Goal: Task Accomplishment & Management: Manage account settings

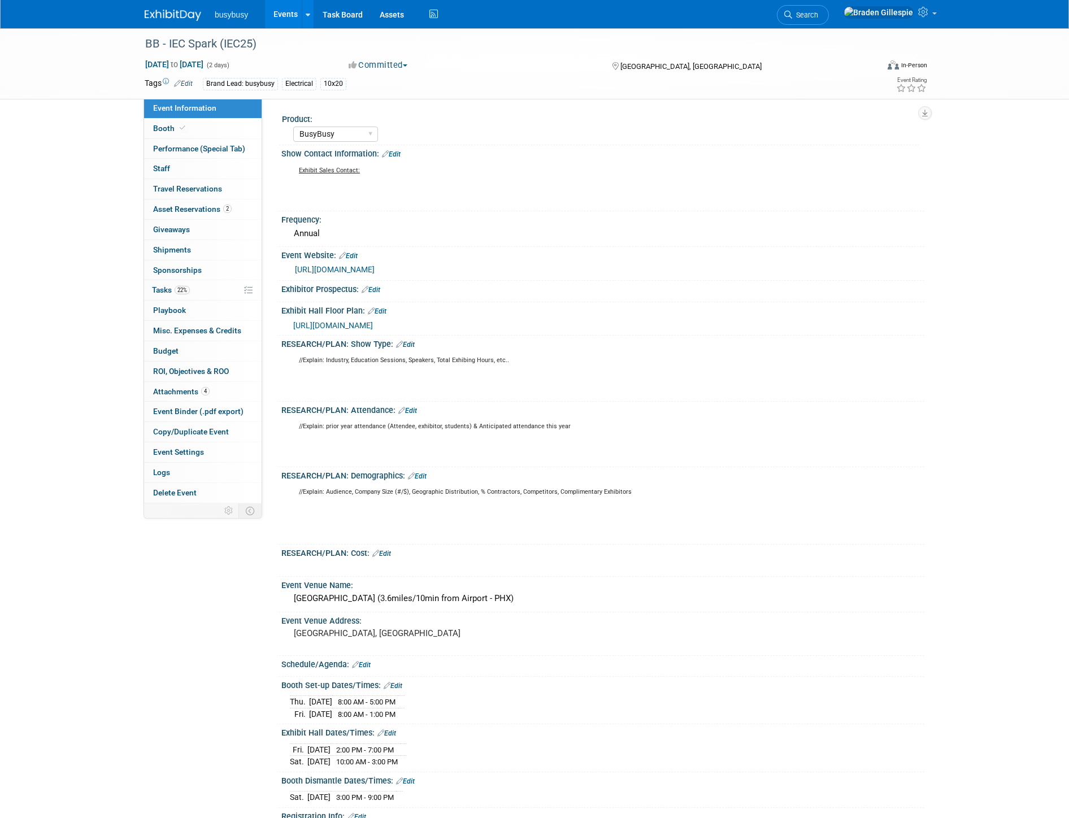
select select "BusyBusy"
click at [154, 19] on img at bounding box center [173, 15] width 56 height 11
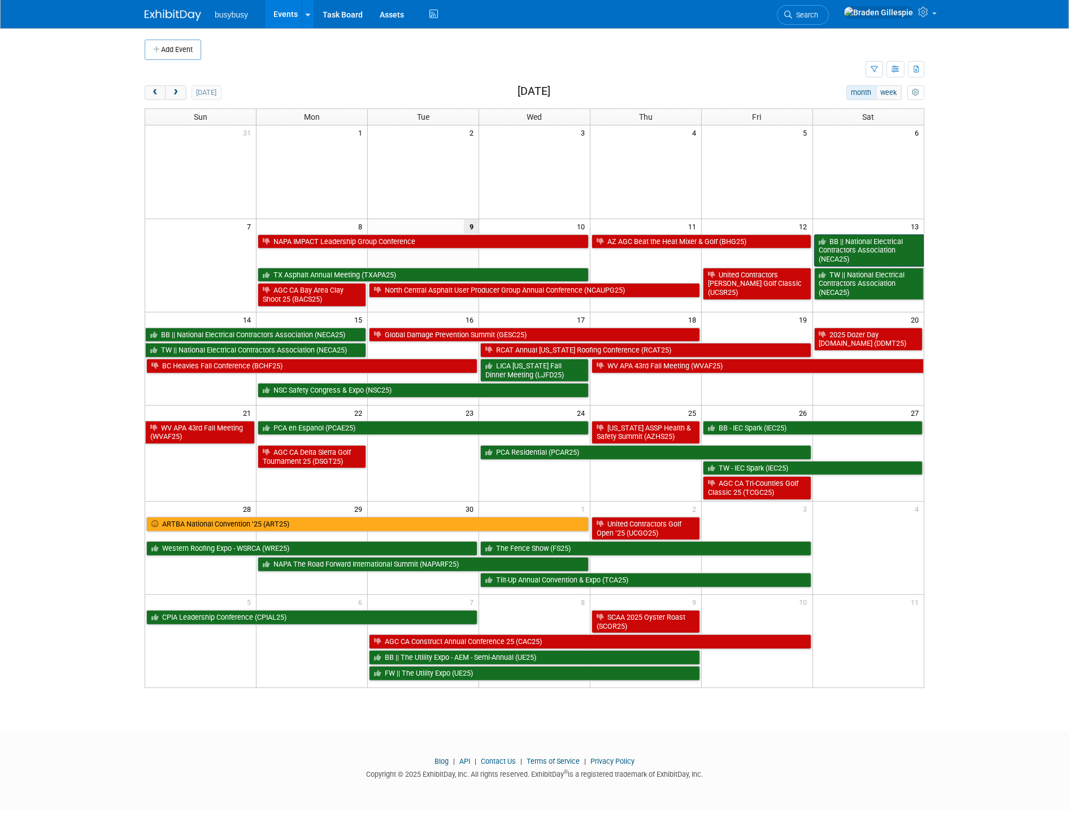
click at [895, 258] on link "BB || National Electrical Contractors Association (NECA25)" at bounding box center [869, 250] width 110 height 32
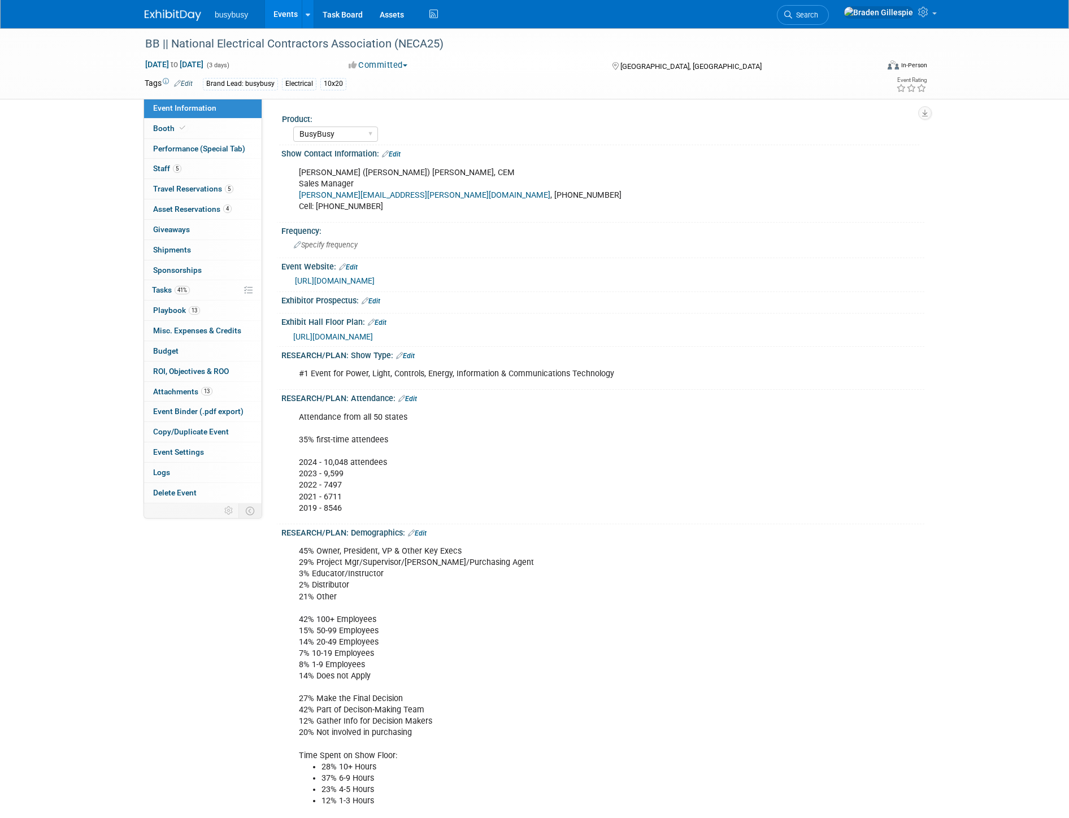
select select "BusyBusy"
click at [187, 19] on img at bounding box center [173, 15] width 56 height 11
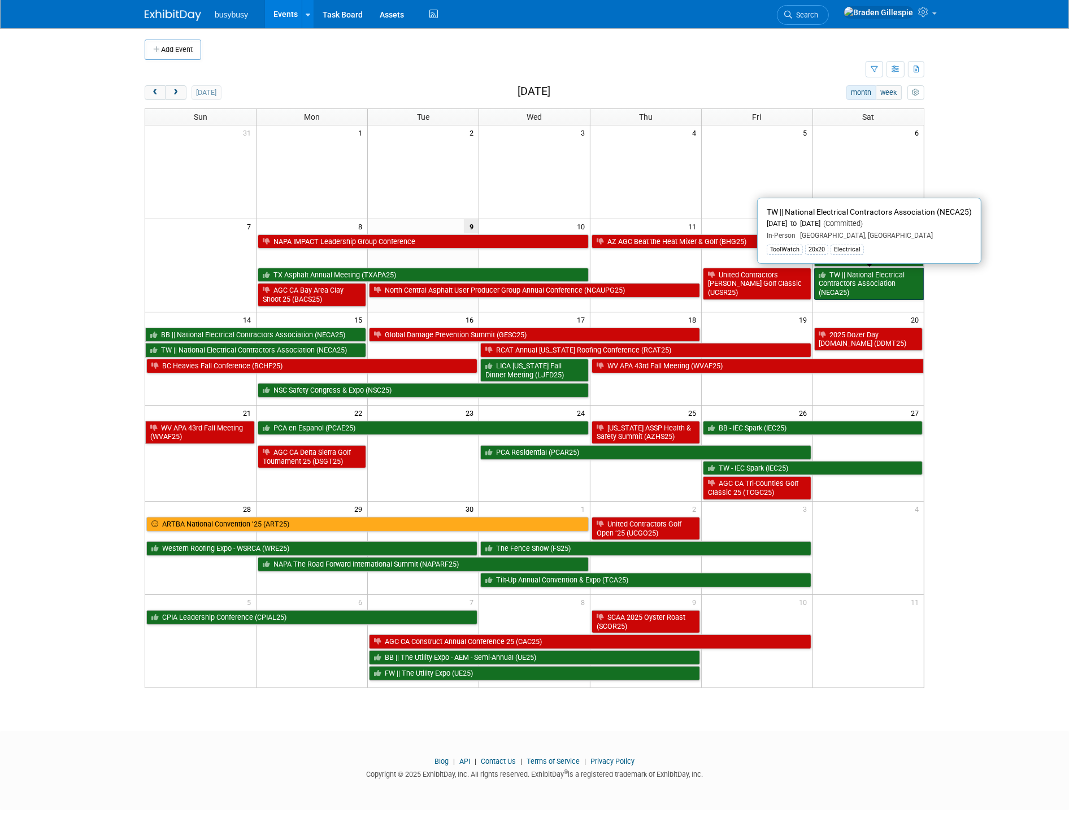
click at [843, 292] on link "TW || National Electrical Contractors Association (NECA25)" at bounding box center [869, 284] width 110 height 32
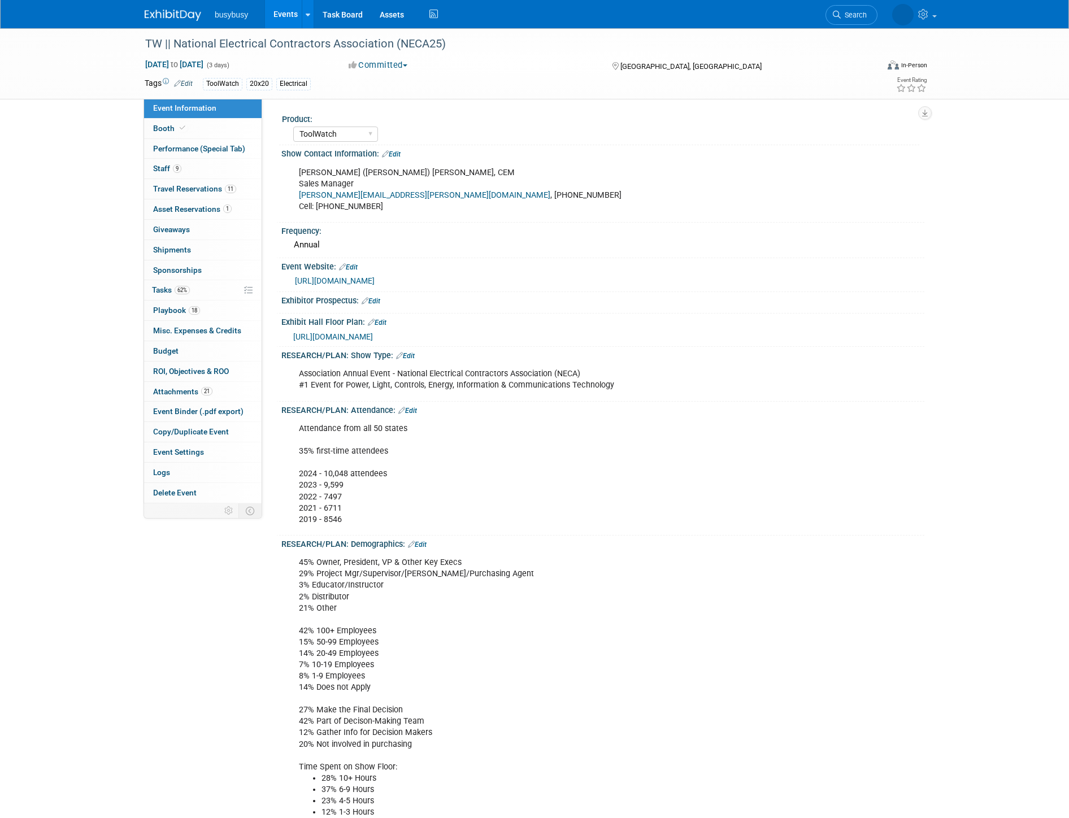
select select "ToolWatch"
click link "9 Staff 9"
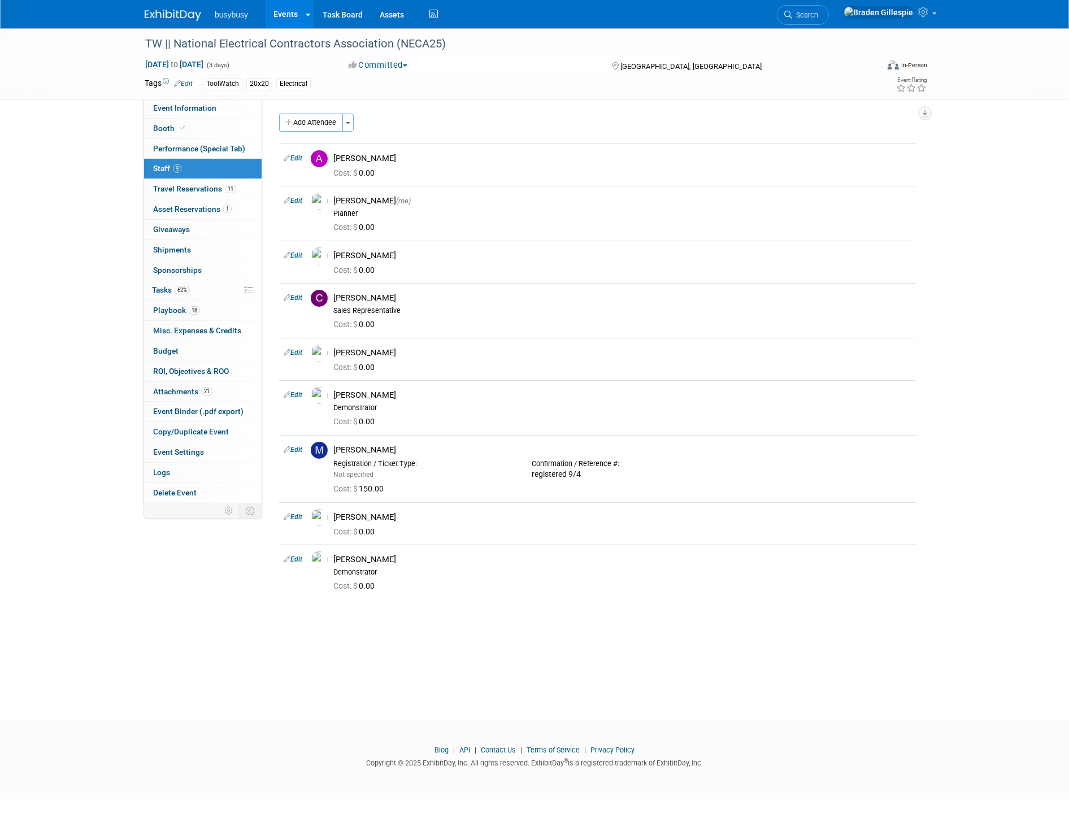
click img
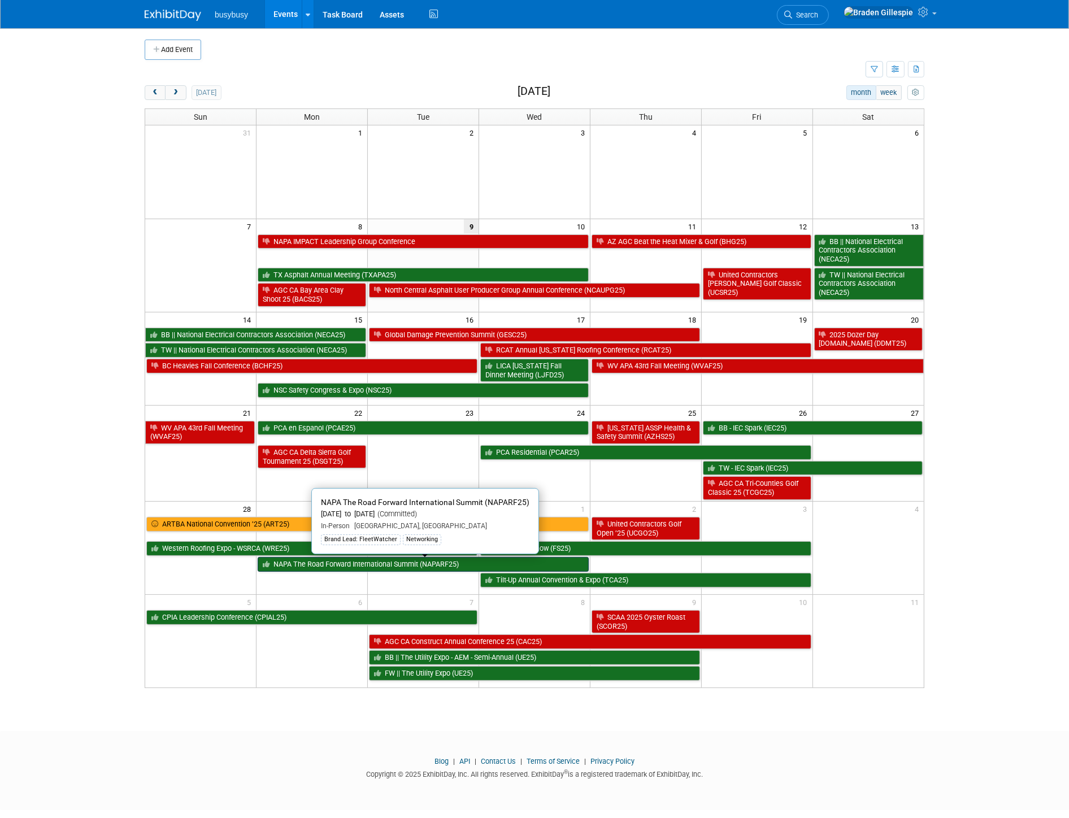
click at [475, 565] on link "NAPA The Road Forward International Summit (NAPARF25)" at bounding box center [423, 564] width 331 height 15
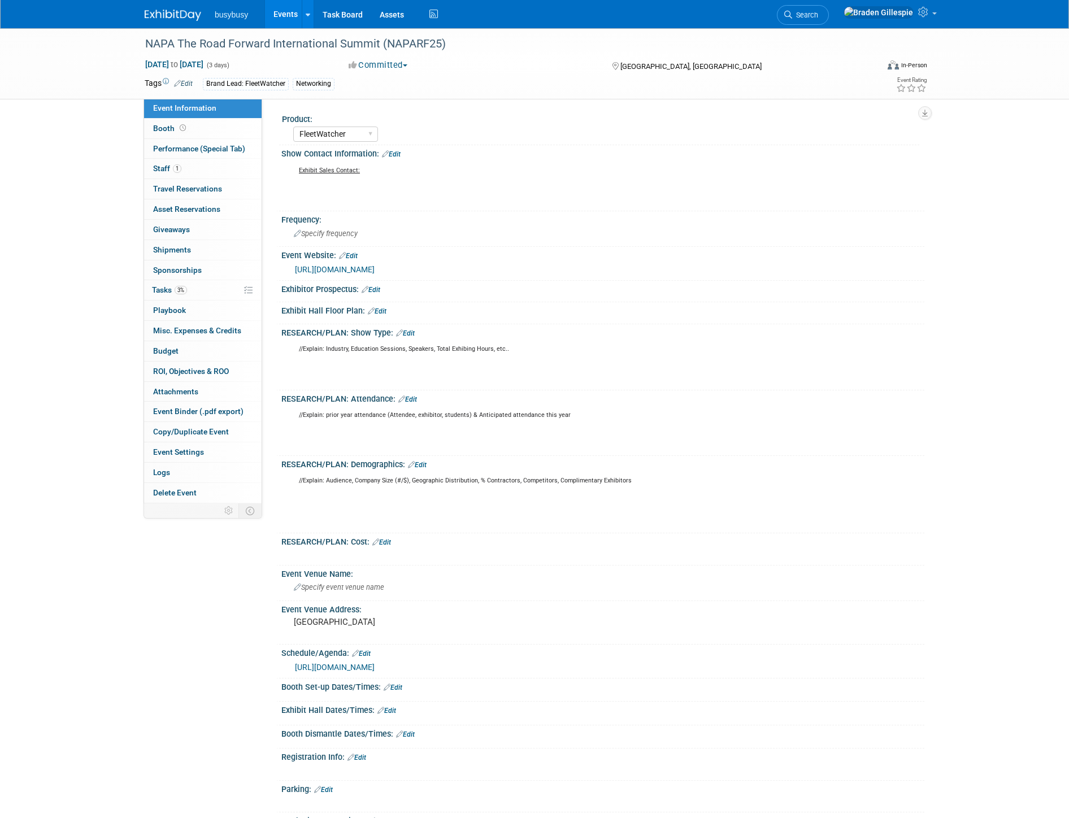
select select "FleetWatcher"
click at [175, 15] on img at bounding box center [173, 15] width 56 height 11
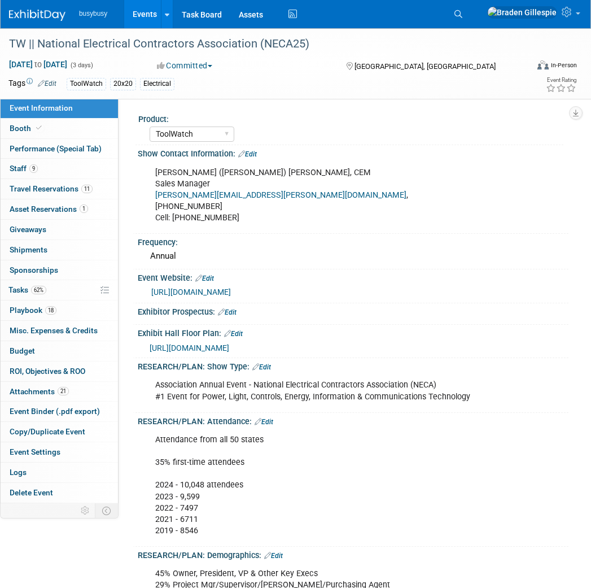
select select "ToolWatch"
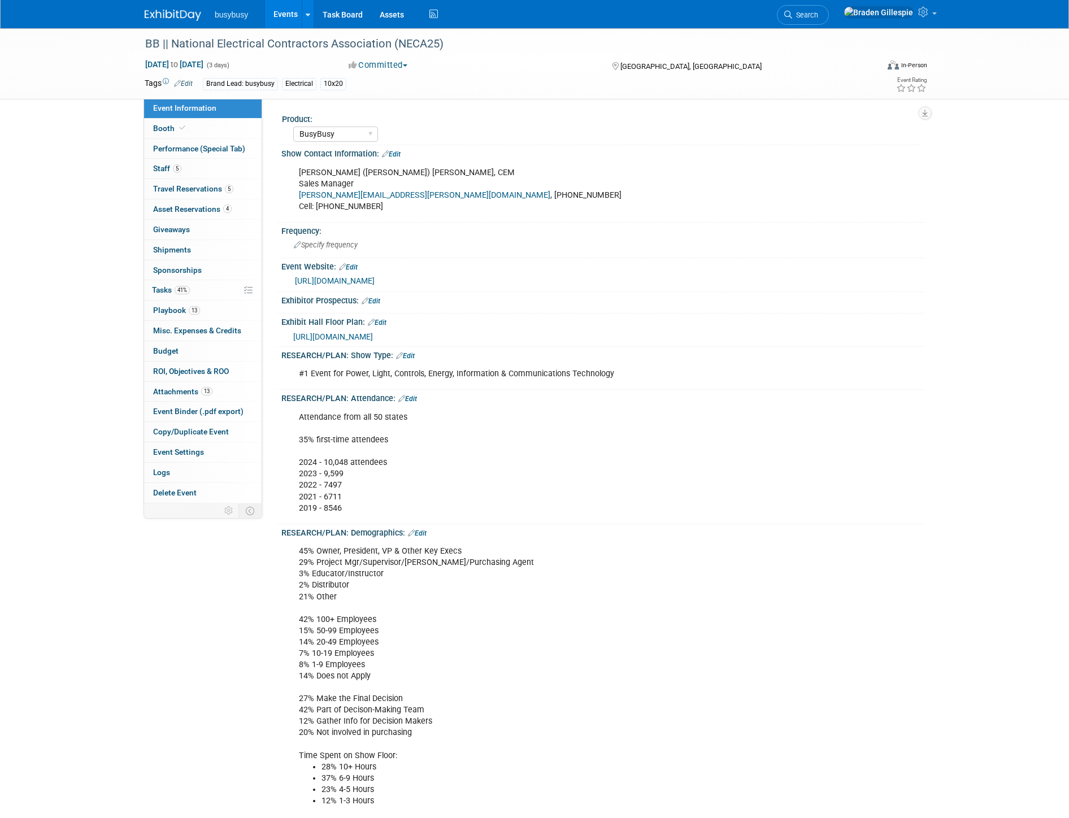
select select "BusyBusy"
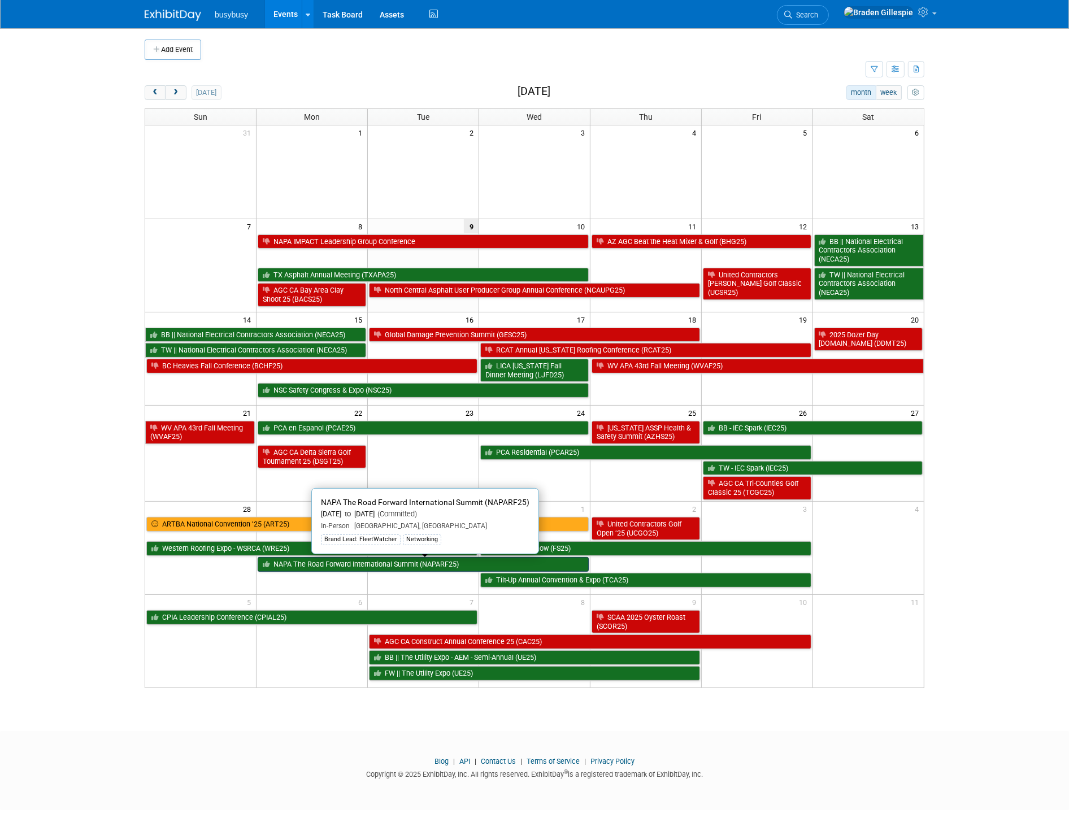
click at [372, 567] on link "NAPA The Road Forward International Summit (NAPARF25)" at bounding box center [423, 564] width 331 height 15
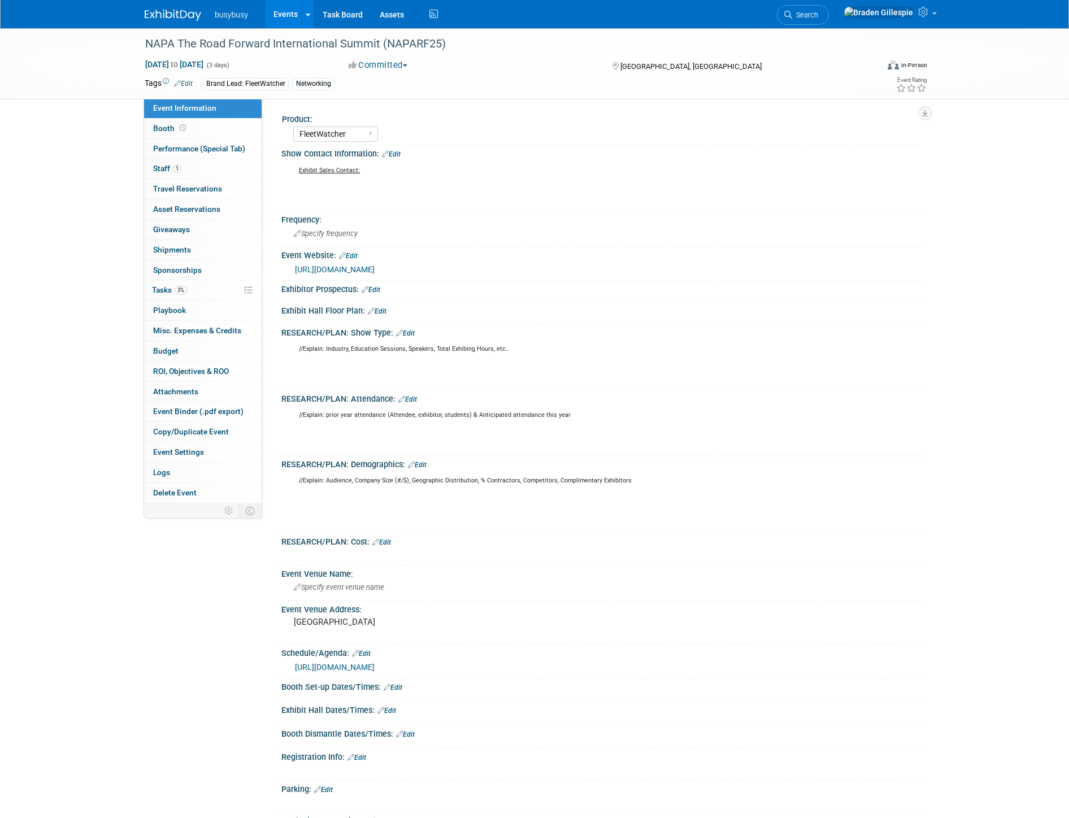
select select "FleetWatcher"
click at [375, 274] on link "[URL][DOMAIN_NAME]" at bounding box center [335, 269] width 80 height 9
click at [182, 171] on link "1 Staff 1" at bounding box center [202, 169] width 117 height 20
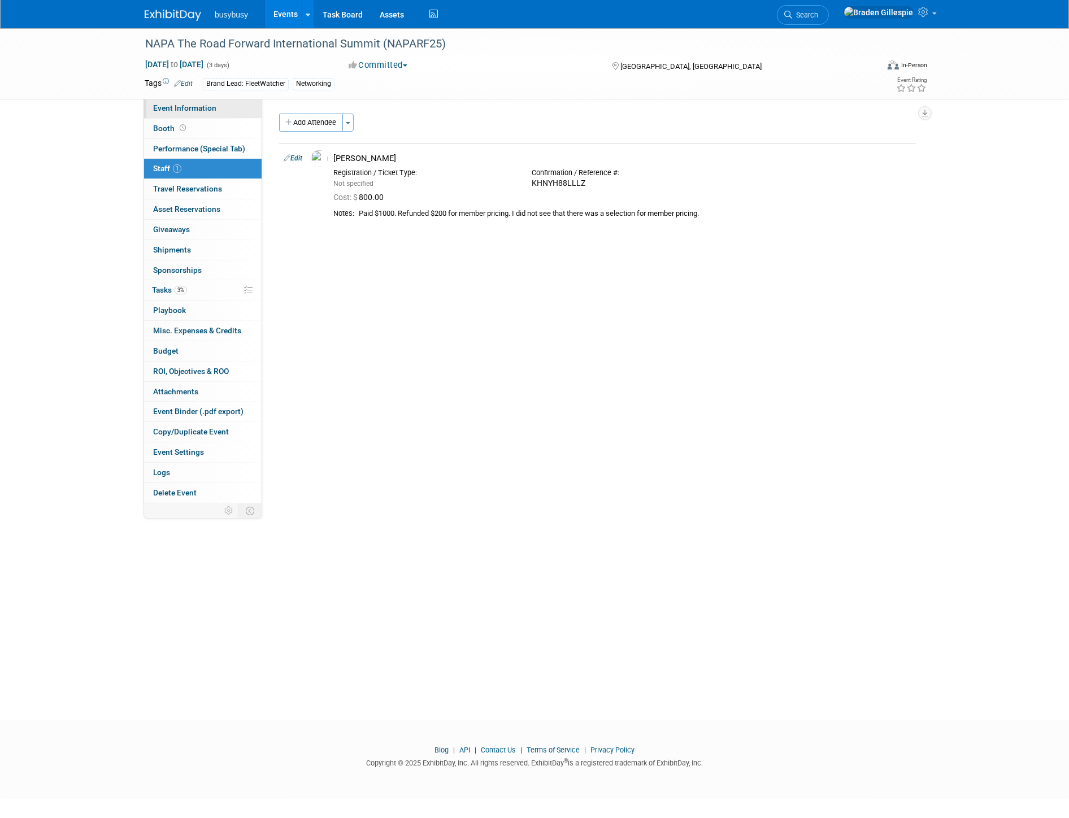
click at [196, 112] on span "Event Information" at bounding box center [184, 107] width 63 height 9
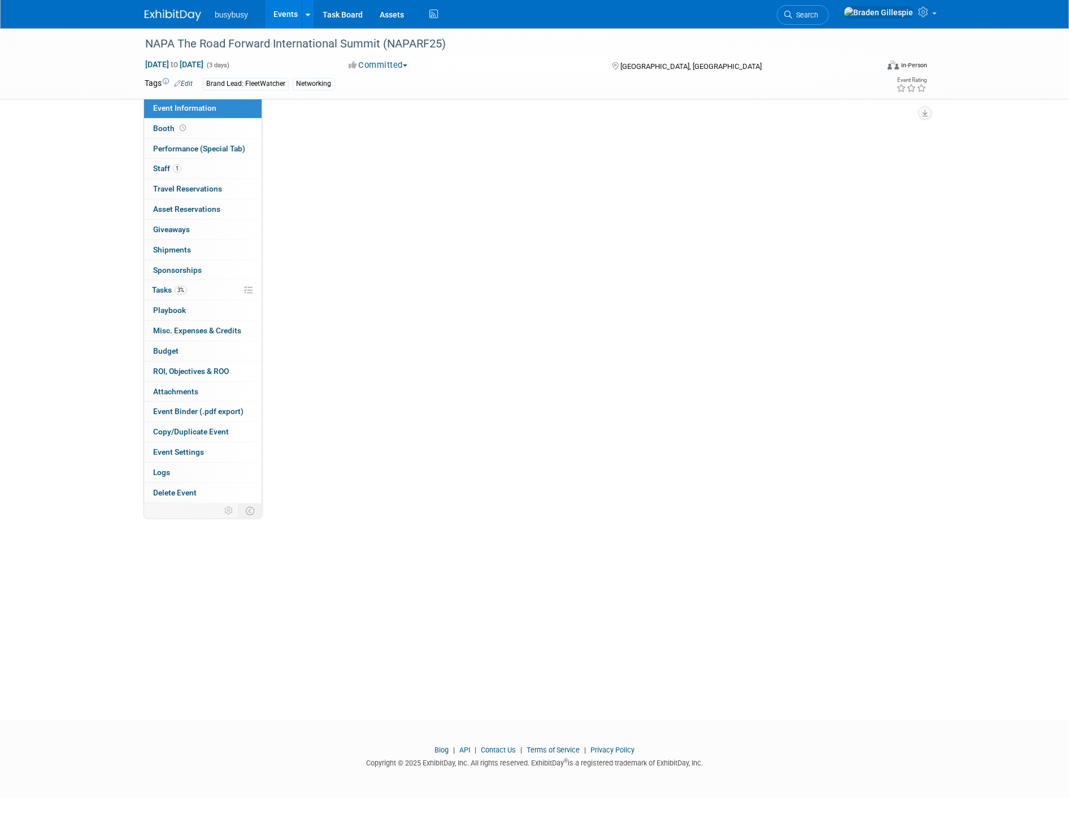
select select "FleetWatcher"
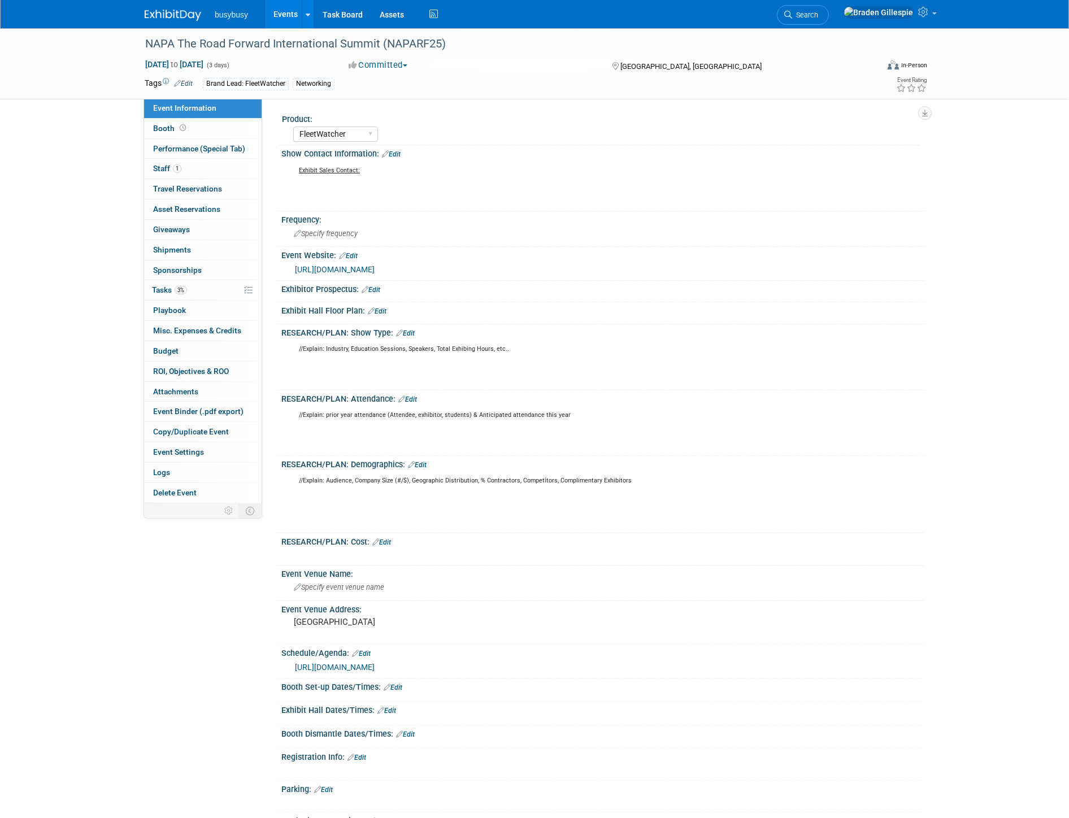
click at [375, 672] on link "https://web.cvent.com/event/eb9aa238-f85c-4368-bb80-e393f7a9c187/websitePage:ae…" at bounding box center [335, 667] width 80 height 9
click at [337, 596] on div "Specify event venue name" at bounding box center [603, 587] width 626 height 18
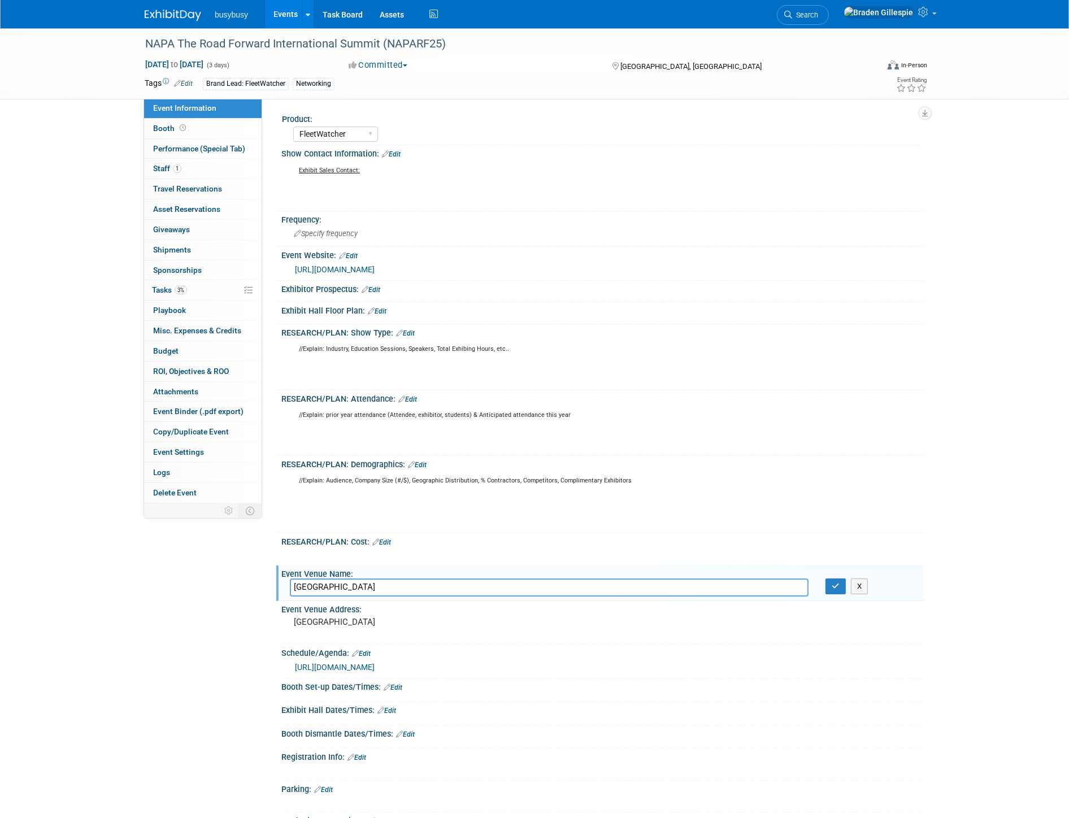
type input "Loews Chicago Hotel"
click at [833, 590] on icon "button" at bounding box center [836, 585] width 8 height 7
click at [699, 645] on div "Event Venue Address: Chicago" at bounding box center [600, 622] width 648 height 43
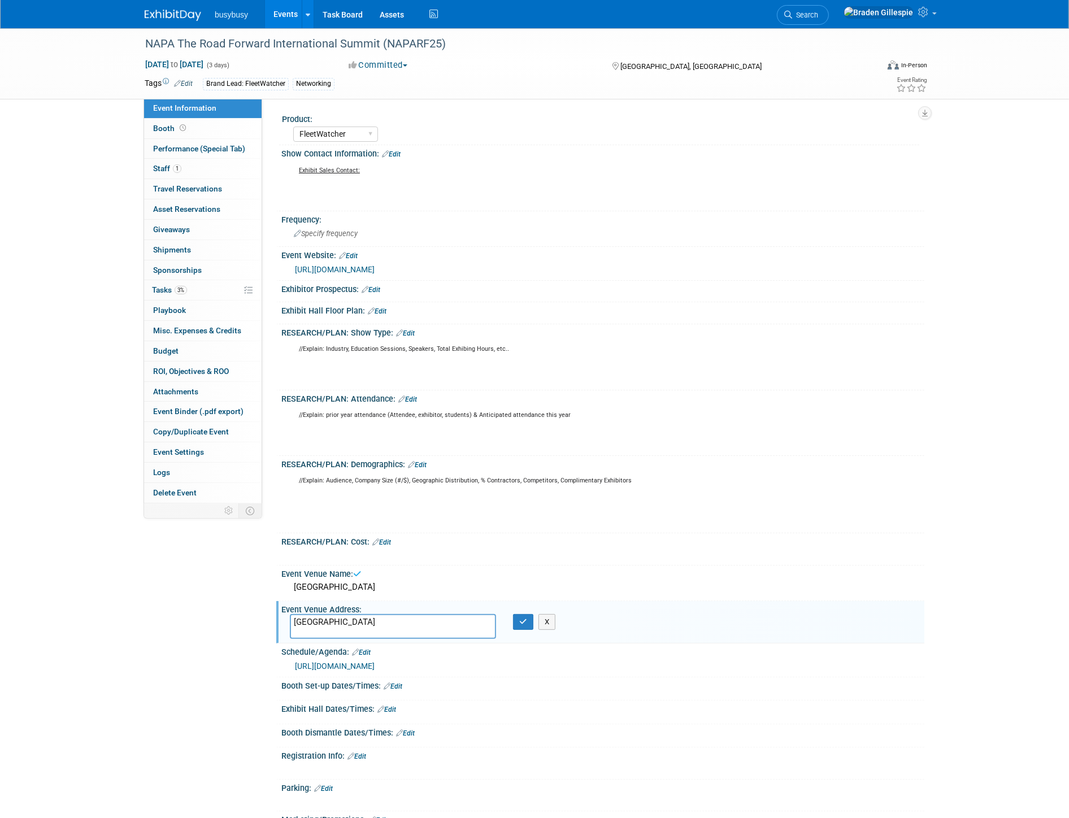
drag, startPoint x: 328, startPoint y: 647, endPoint x: 278, endPoint y: 651, distance: 49.9
click at [278, 644] on div "Event Venue Address: Chicago Chicago X" at bounding box center [600, 622] width 648 height 43
type textarea "Loews Chicago Hotel 455 N. Park Drive, Chicago, Illinois, USA"
click at [517, 630] on button "button" at bounding box center [523, 622] width 20 height 16
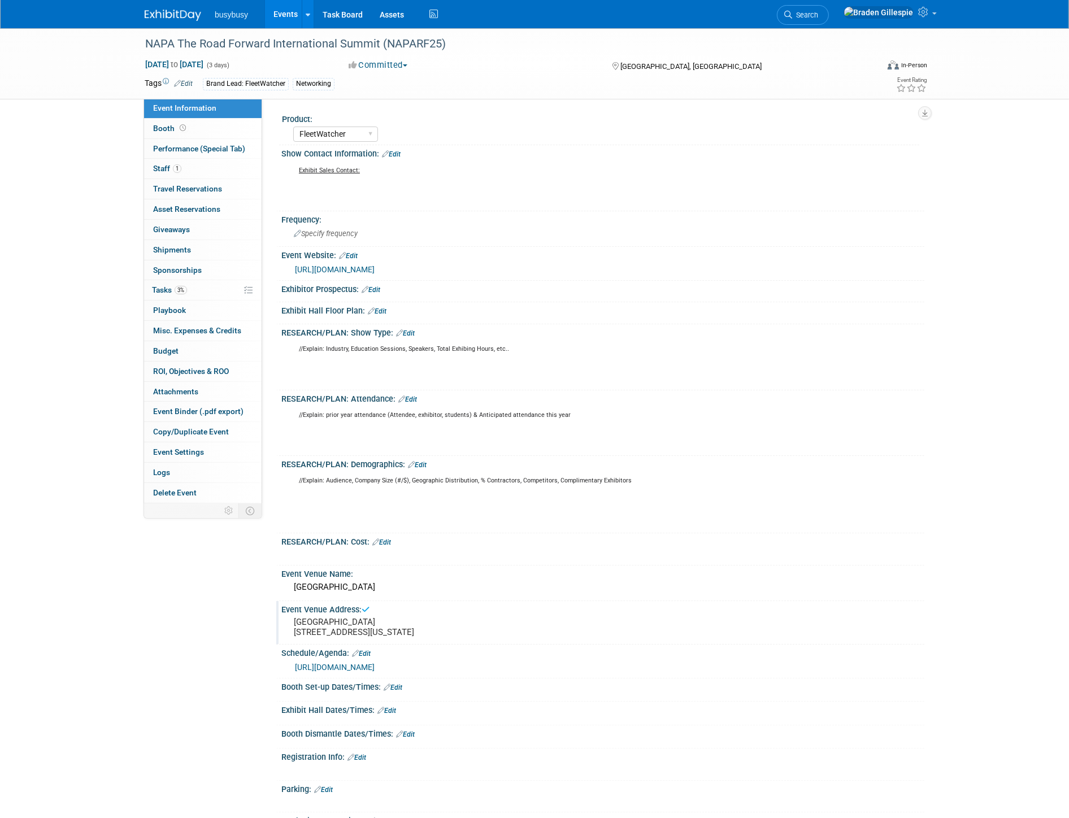
click at [419, 637] on pre "Loews Chicago Hotel 455 N. Park Drive, Chicago, Illinois, USA" at bounding box center [415, 627] width 243 height 20
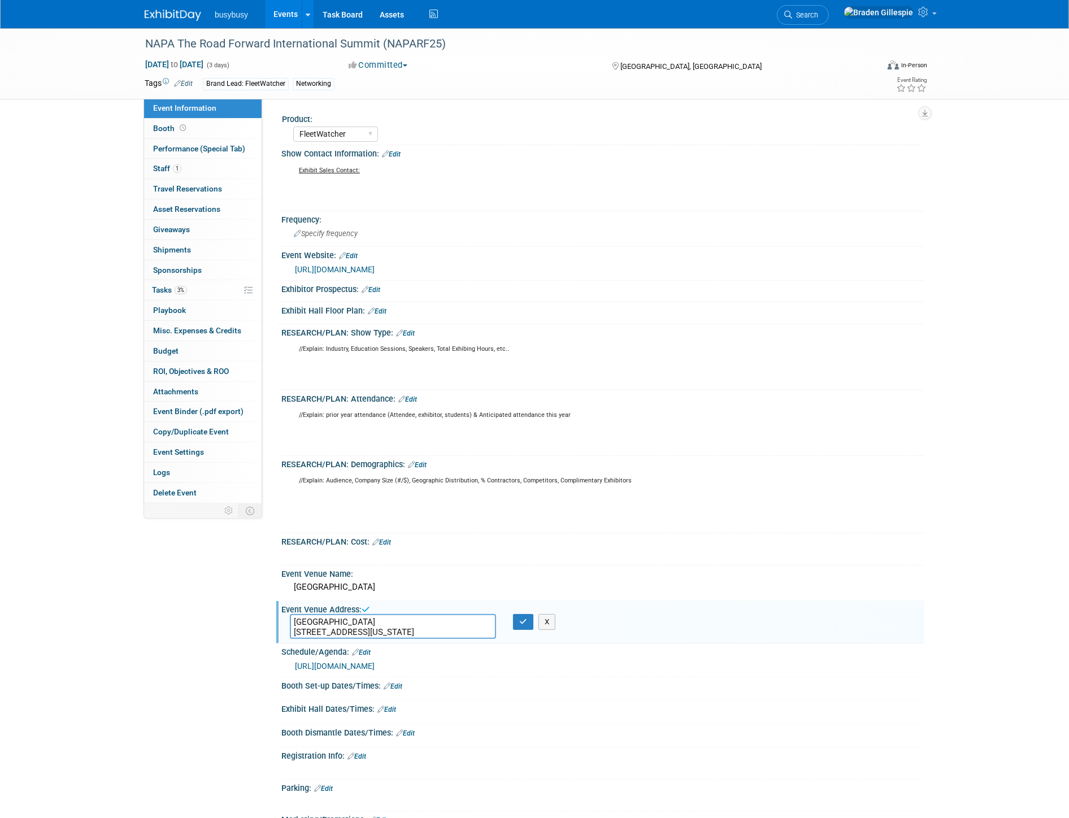
click at [419, 639] on textarea "Loews Chicago Hotel 455 N. Park Drive, Chicago, Illinois, USA" at bounding box center [393, 626] width 206 height 25
drag, startPoint x: 419, startPoint y: 641, endPoint x: 209, endPoint y: 653, distance: 210.5
click at [209, 653] on div "Event Information Event Info Booth Booth Performance (Special Tab) Performance …" at bounding box center [534, 490] width 797 height 925
click at [372, 639] on textarea "Loews Chicago Hotel 455 N. Park Drive, Chicago, Illinois, USA" at bounding box center [393, 626] width 206 height 25
click at [376, 639] on textarea "Loews Chicago Hotel 455 N. Park Drive, Chicago, Illinois, USA" at bounding box center [393, 626] width 206 height 25
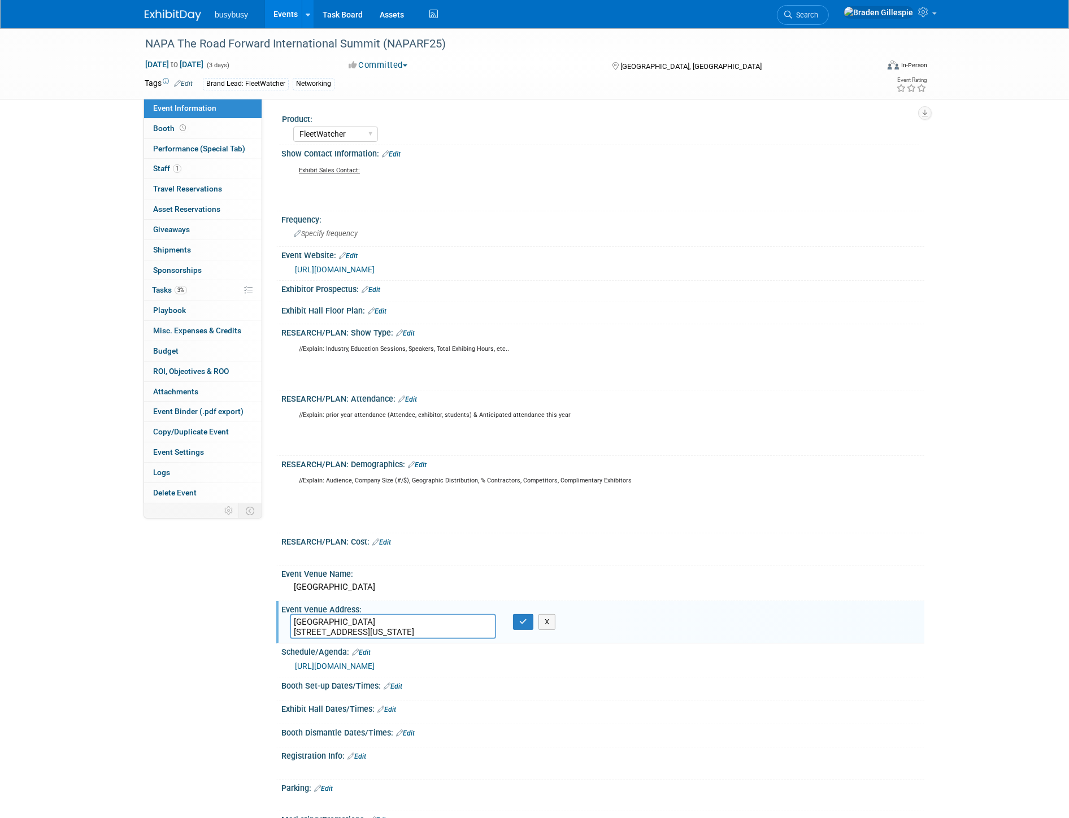
drag, startPoint x: 376, startPoint y: 641, endPoint x: 289, endPoint y: 645, distance: 87.1
click at [290, 639] on textarea "Loews Chicago Hotel 455 N. Park Drive, Chicago, Illinois, USA" at bounding box center [393, 626] width 206 height 25
drag, startPoint x: 375, startPoint y: 638, endPoint x: 278, endPoint y: 645, distance: 96.2
click at [278, 644] on div "Event Venue Address: Loews Chicago Hotel 455 N. Park Drive, Chicago, Illinois, …" at bounding box center [600, 622] width 648 height 43
type textarea "455 N. Park Drive, Chicago, Illinois, USA"
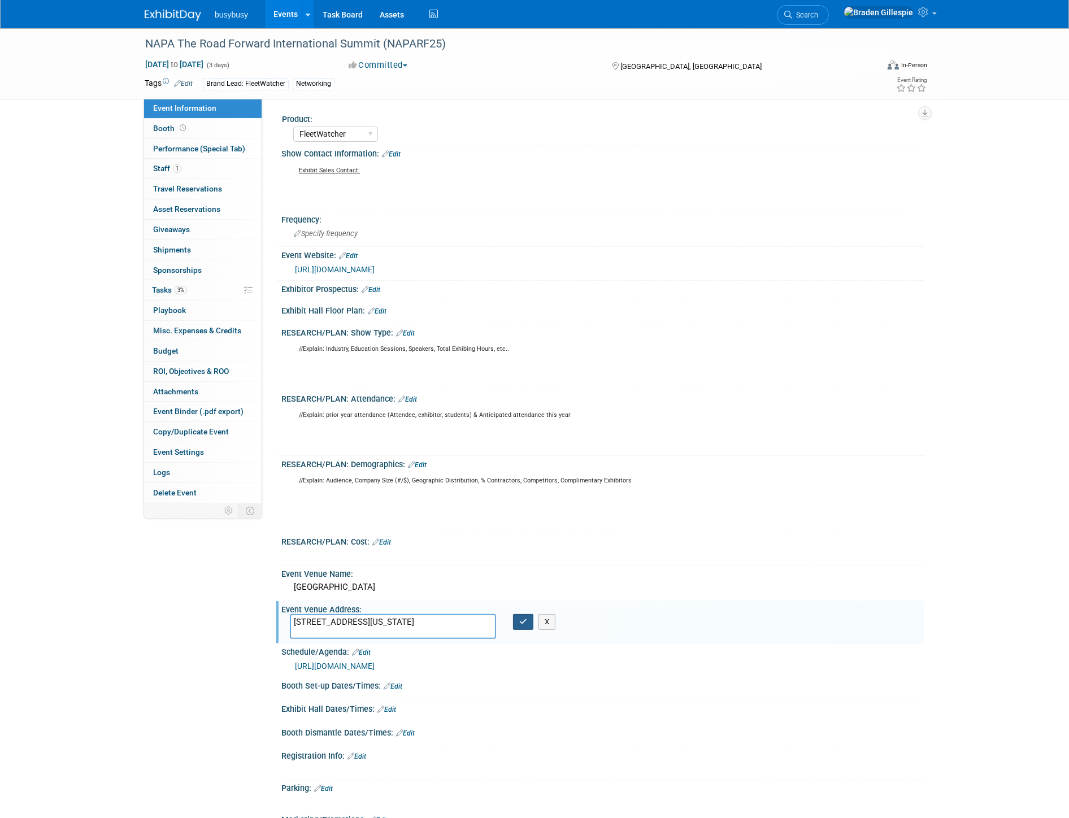
click at [520, 625] on icon "button" at bounding box center [523, 621] width 8 height 7
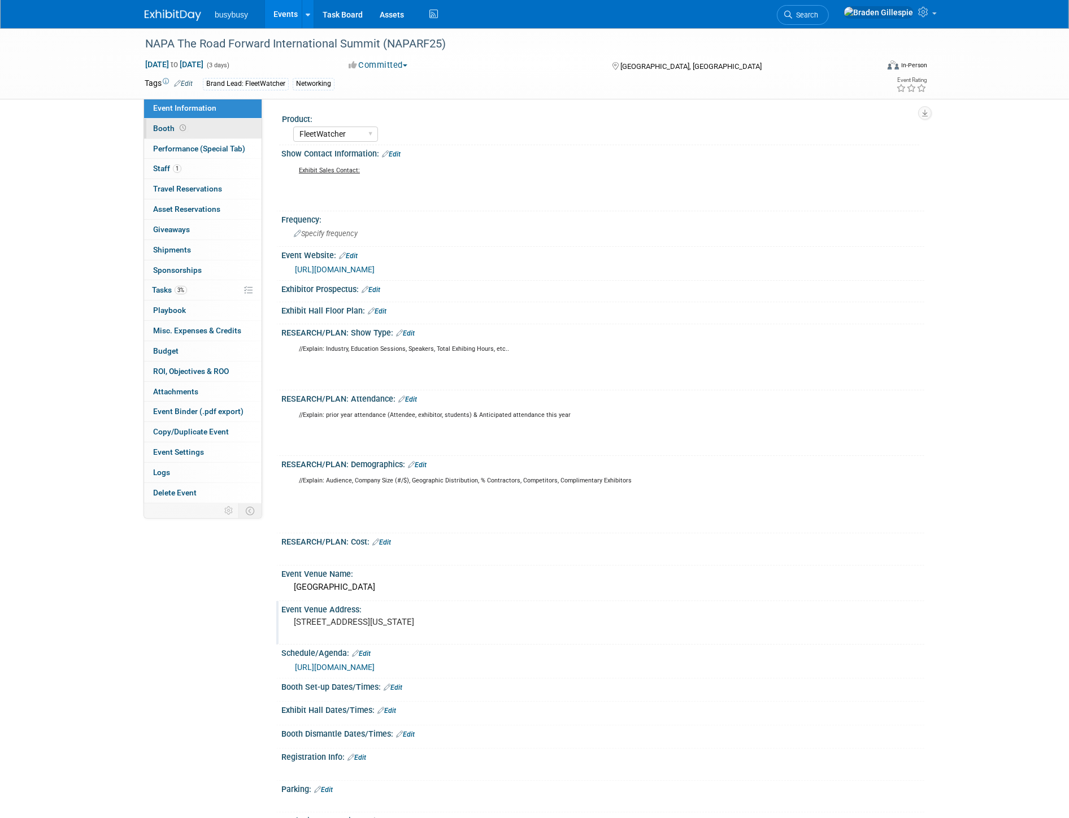
click at [207, 127] on link "Booth" at bounding box center [202, 129] width 117 height 20
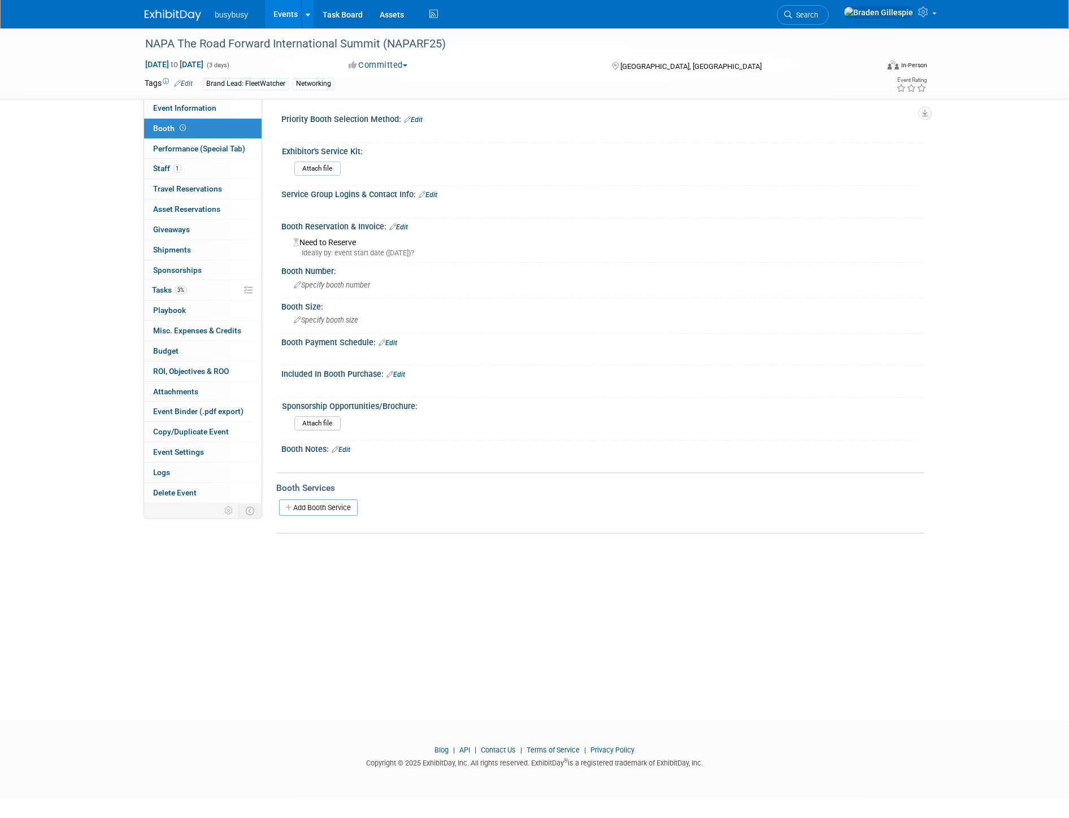
click at [173, 19] on img at bounding box center [173, 15] width 56 height 11
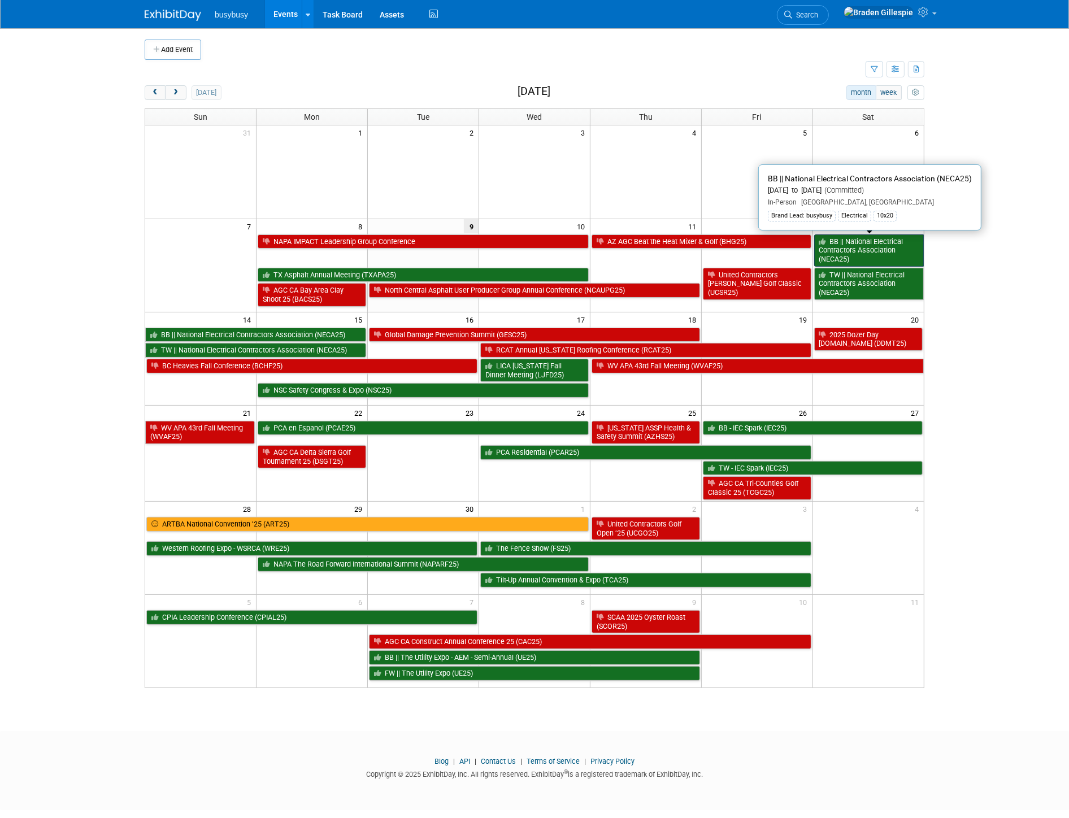
click at [881, 260] on link "BB || National Electrical Contractors Association (NECA25)" at bounding box center [869, 250] width 110 height 32
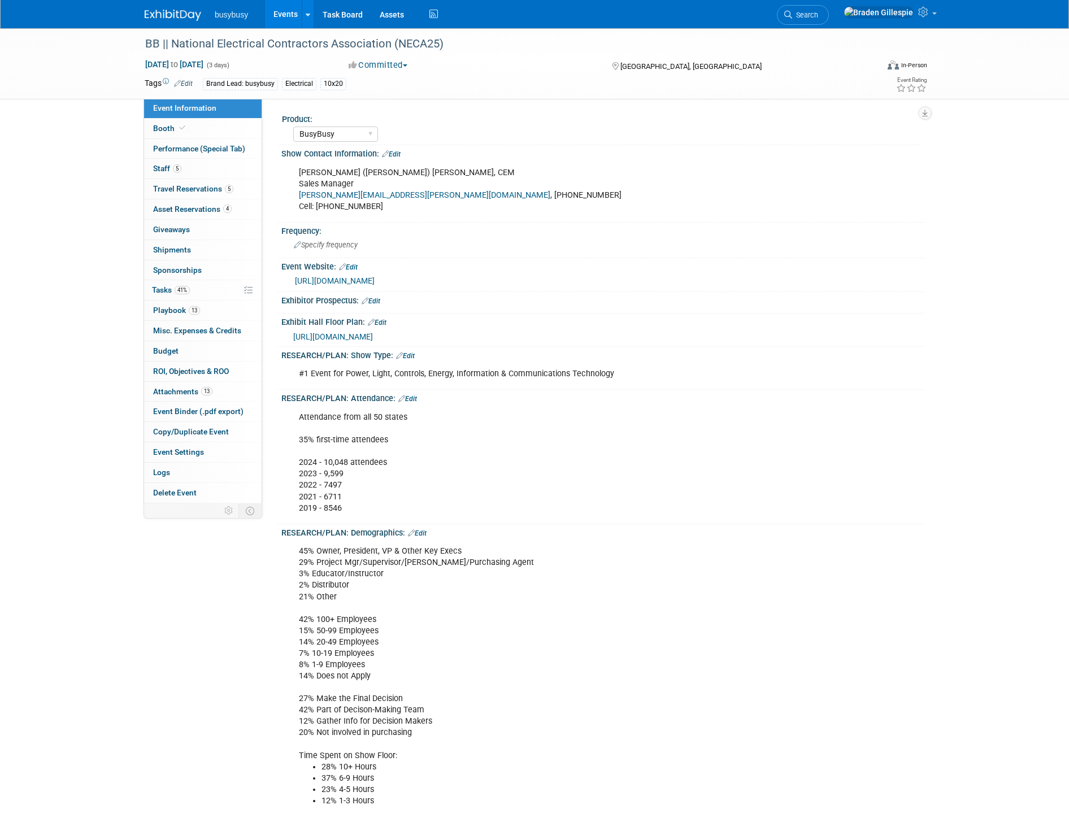
select select "BusyBusy"
drag, startPoint x: 199, startPoint y: 167, endPoint x: 214, endPoint y: 160, distance: 15.7
click at [199, 167] on link "5 Staff 5" at bounding box center [202, 169] width 117 height 20
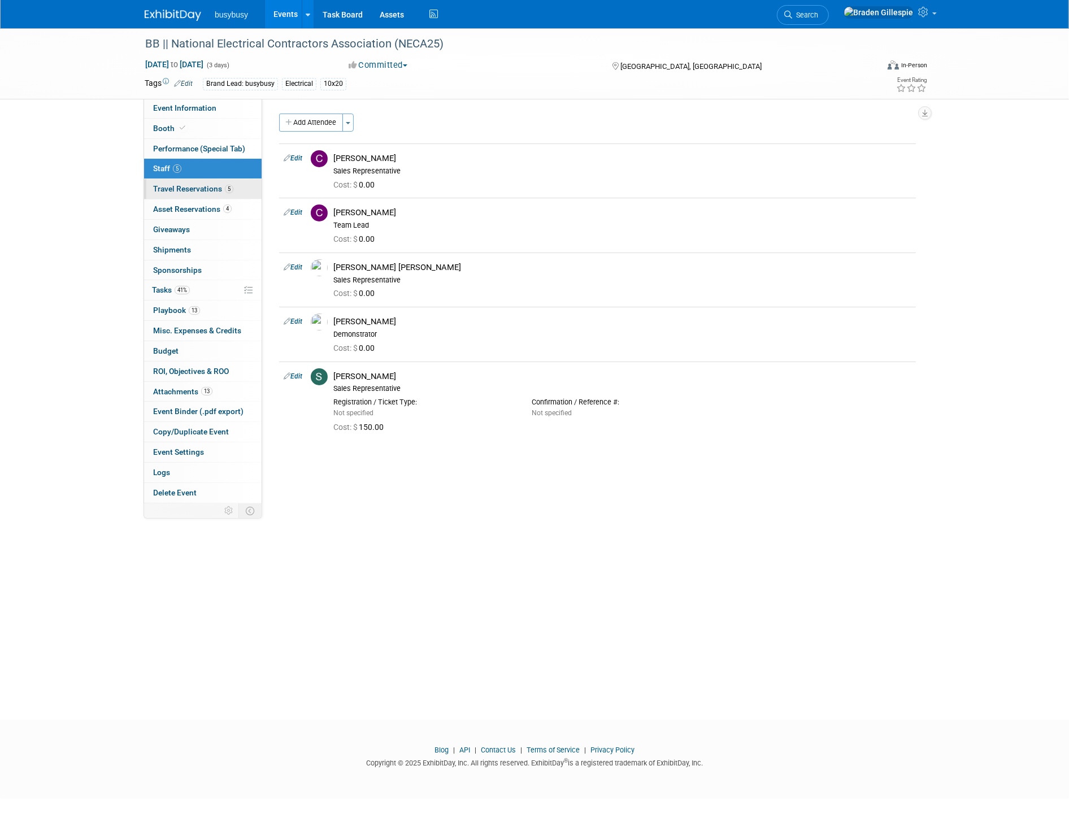
click at [234, 187] on link "5 Travel Reservations 5" at bounding box center [202, 189] width 117 height 20
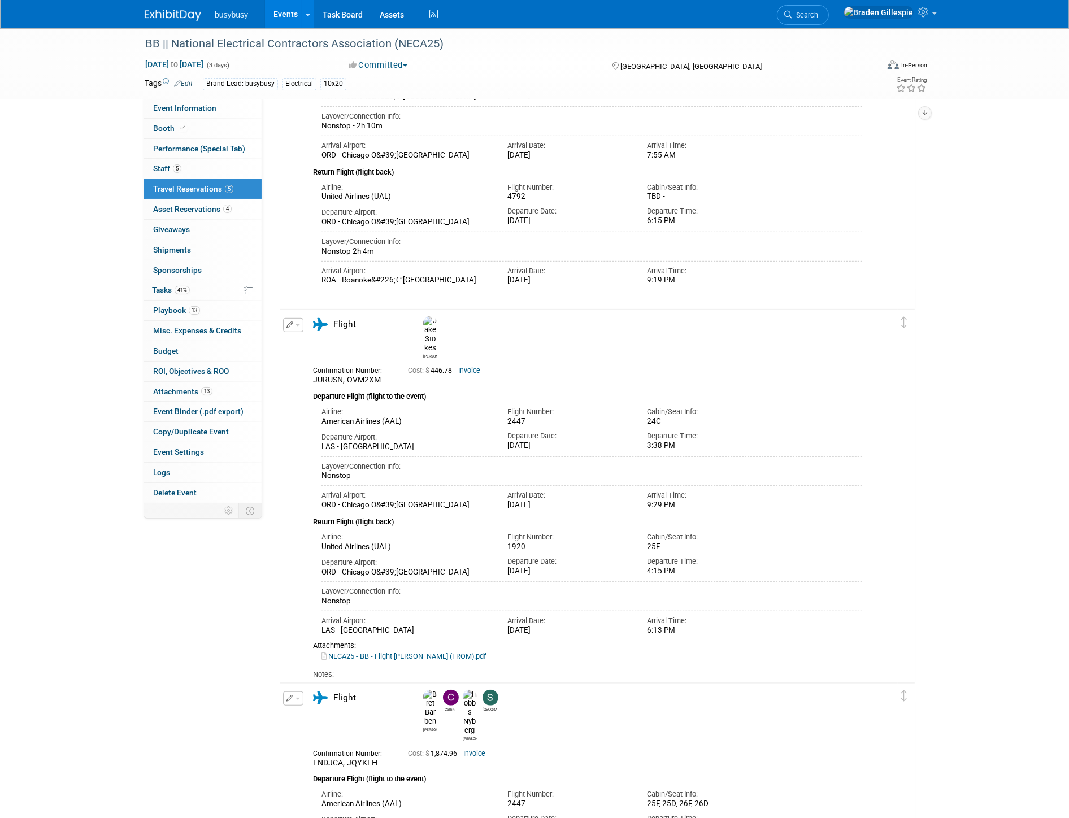
scroll to position [511, 0]
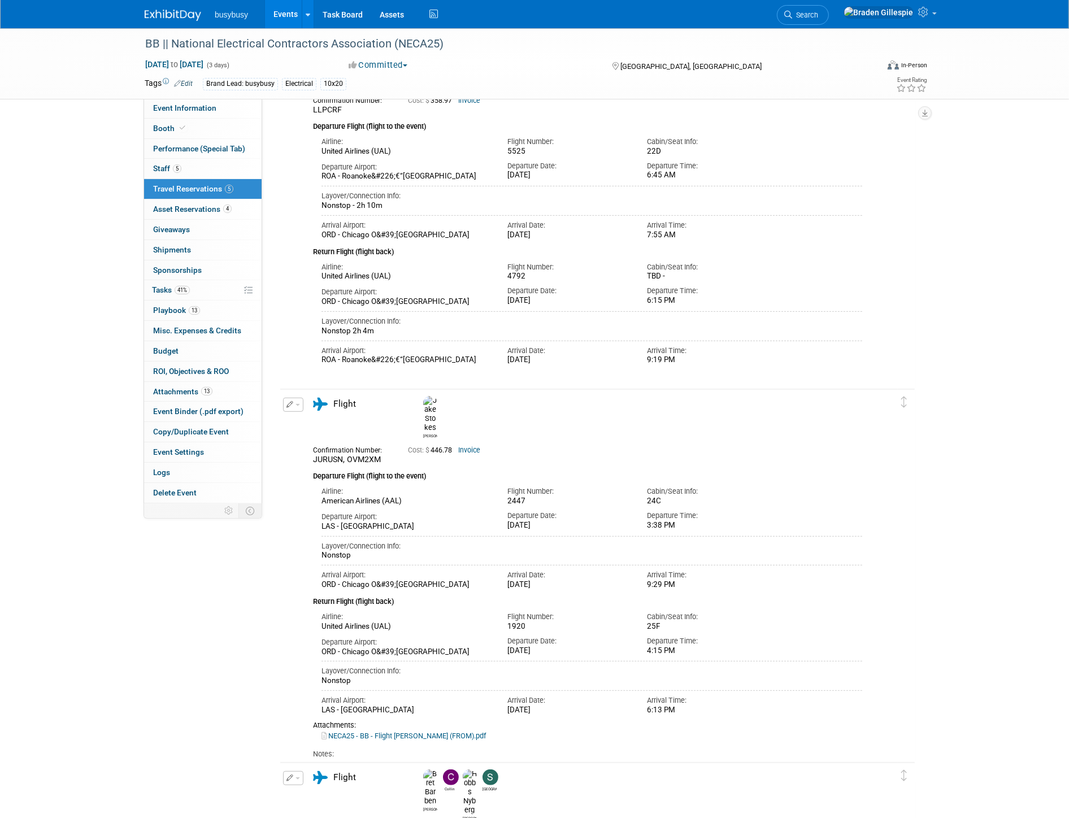
click at [176, 14] on img at bounding box center [173, 15] width 56 height 11
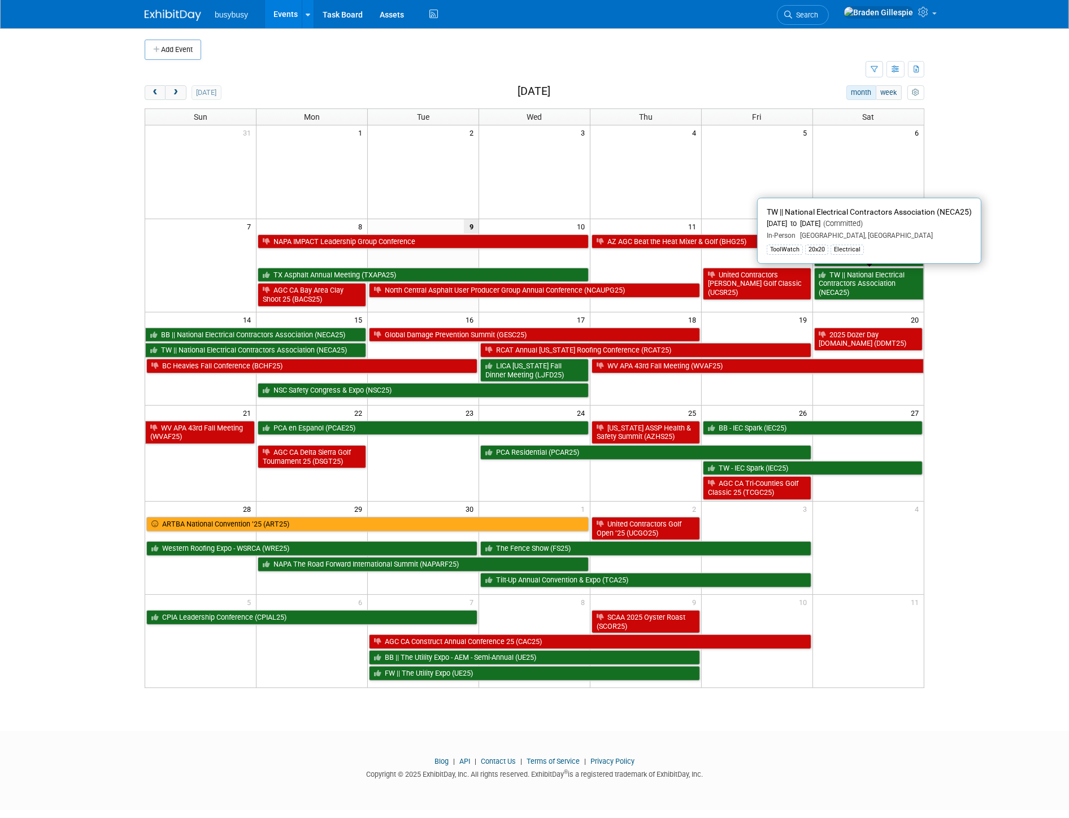
click at [889, 289] on link "TW || National Electrical Contractors Association (NECA25)" at bounding box center [869, 284] width 110 height 32
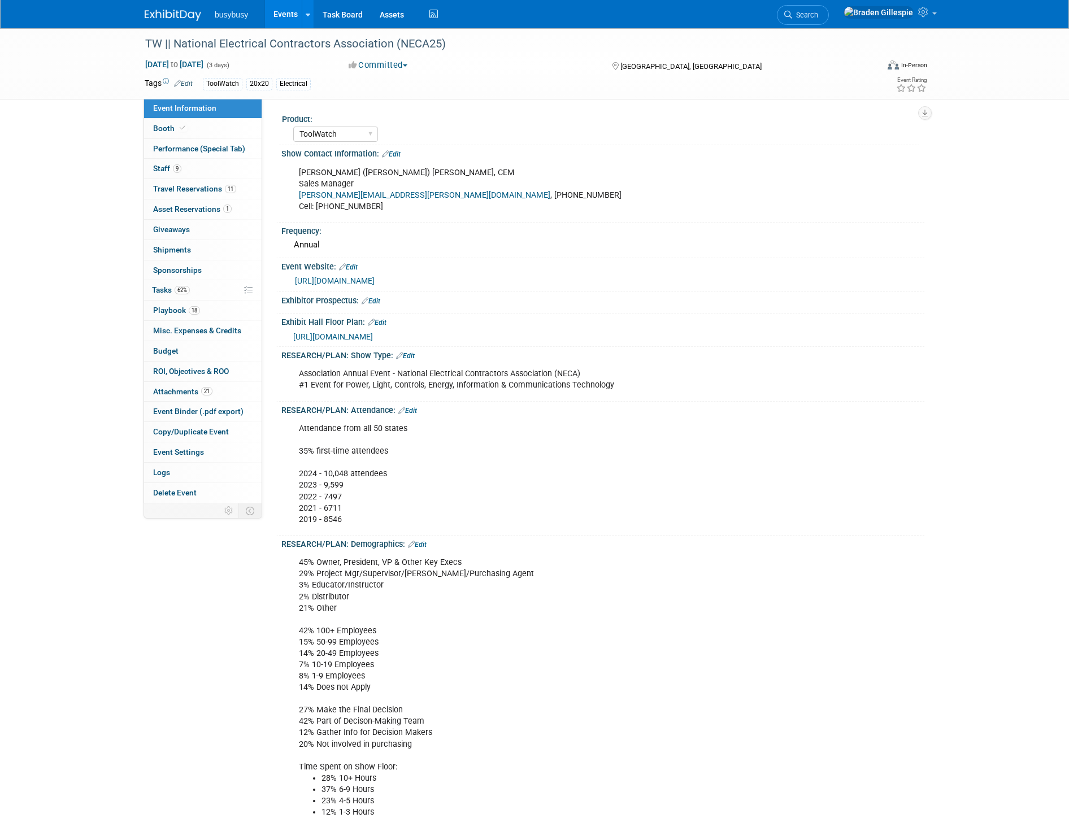
select select "ToolWatch"
click at [229, 193] on span "11" at bounding box center [230, 189] width 11 height 8
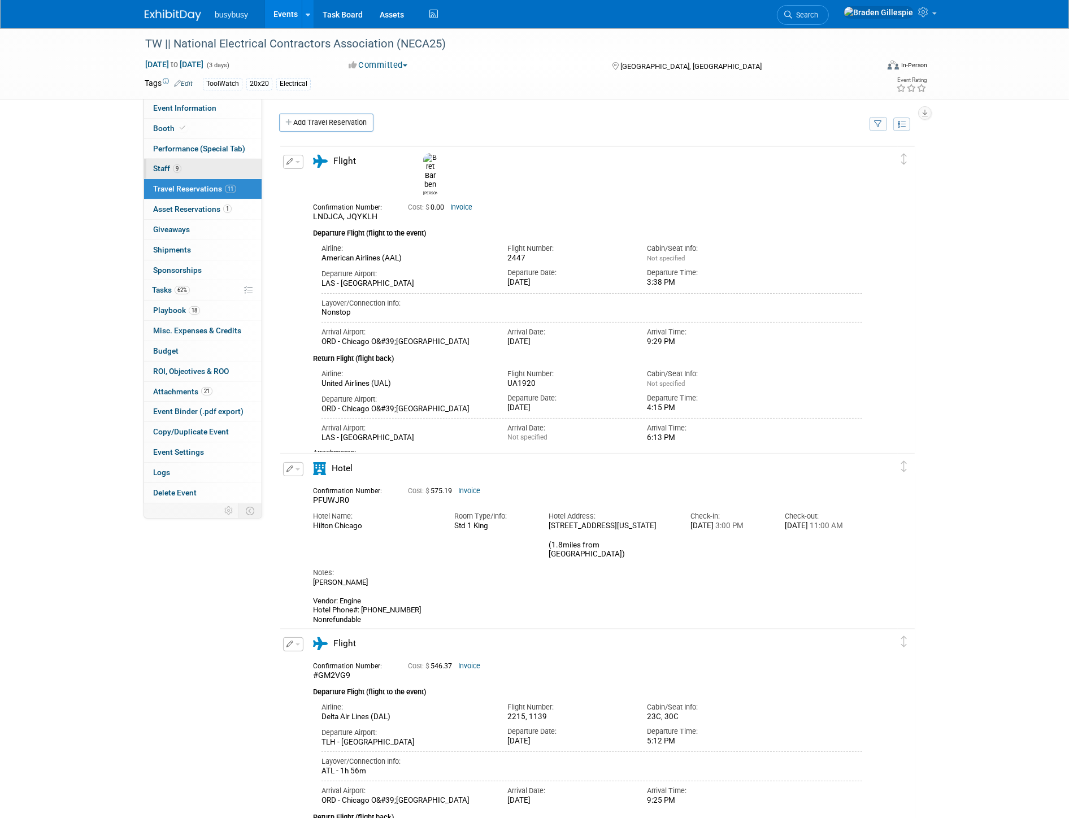
click at [227, 169] on link "9 Staff 9" at bounding box center [202, 169] width 117 height 20
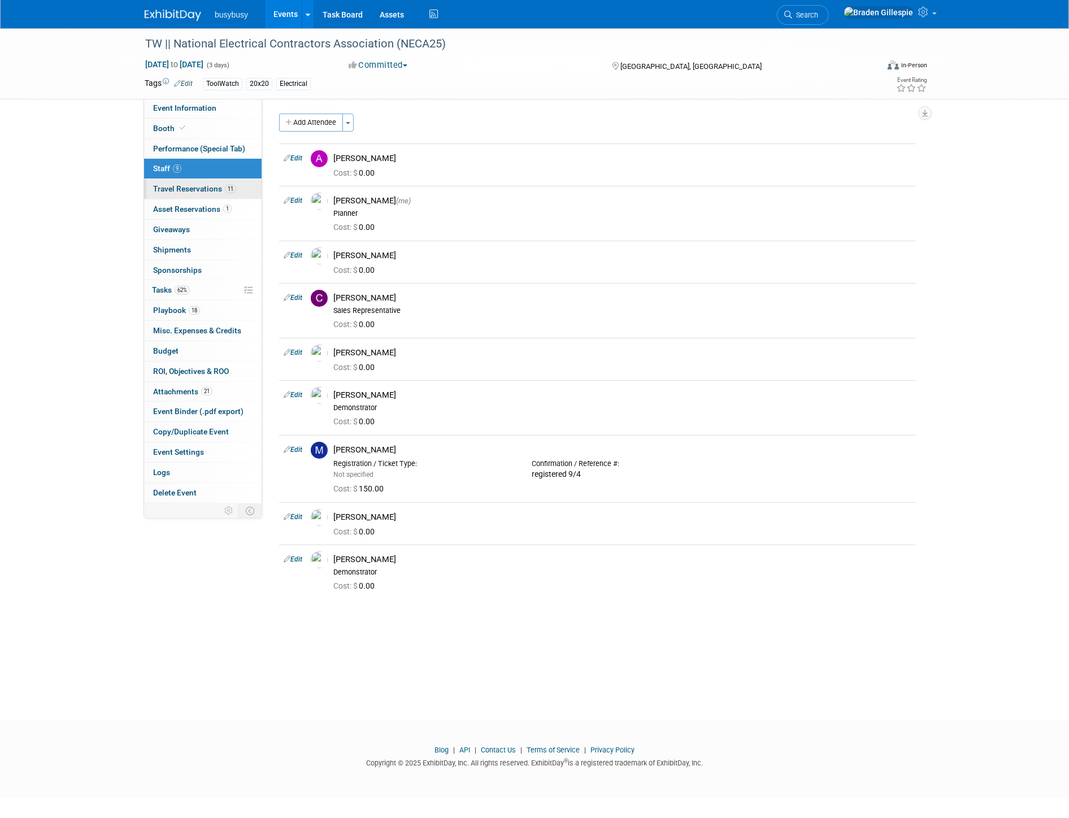
click at [204, 194] on link "11 Travel Reservations 11" at bounding box center [202, 189] width 117 height 20
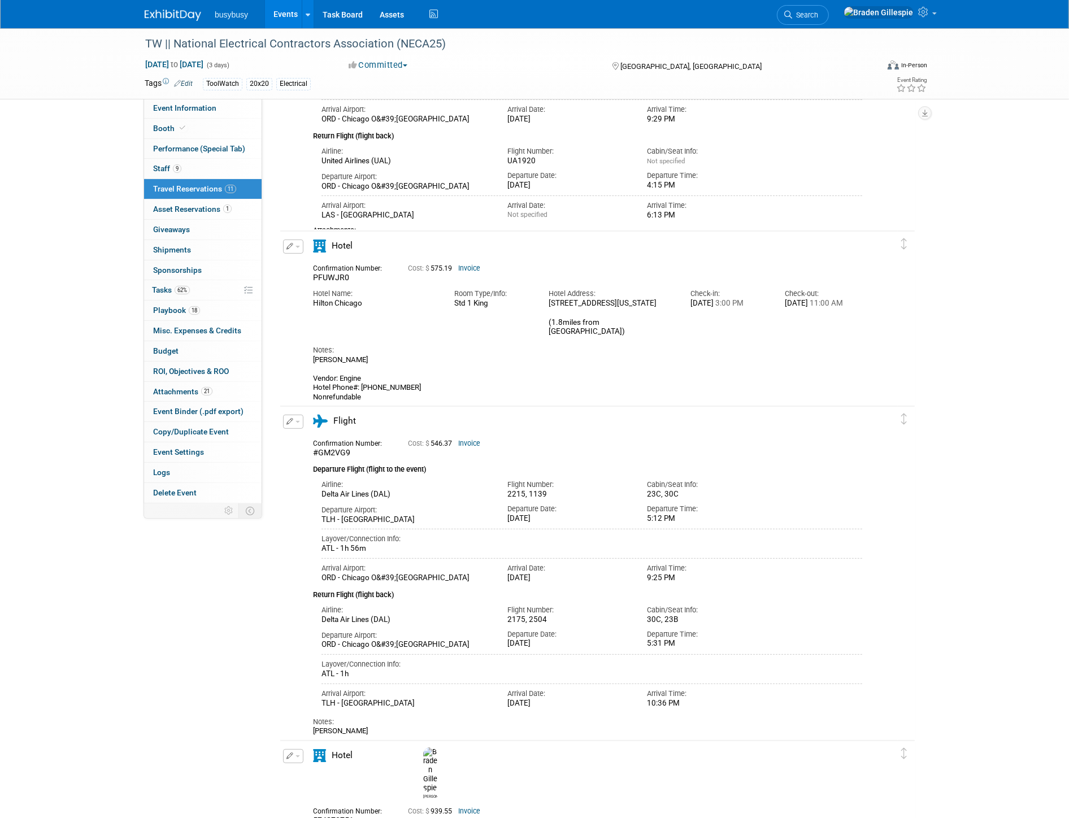
scroll to position [251, 0]
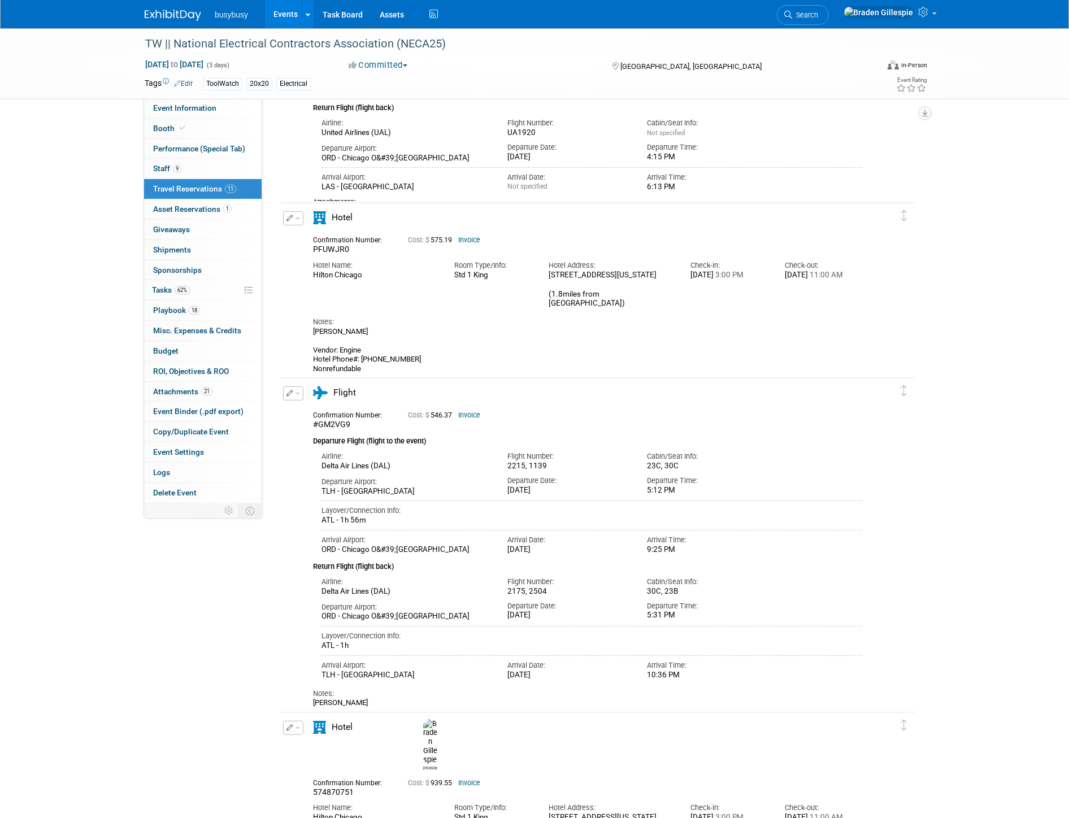
click at [290, 393] on icon "button" at bounding box center [289, 393] width 7 height 7
click at [295, 409] on icon "button" at bounding box center [295, 413] width 9 height 8
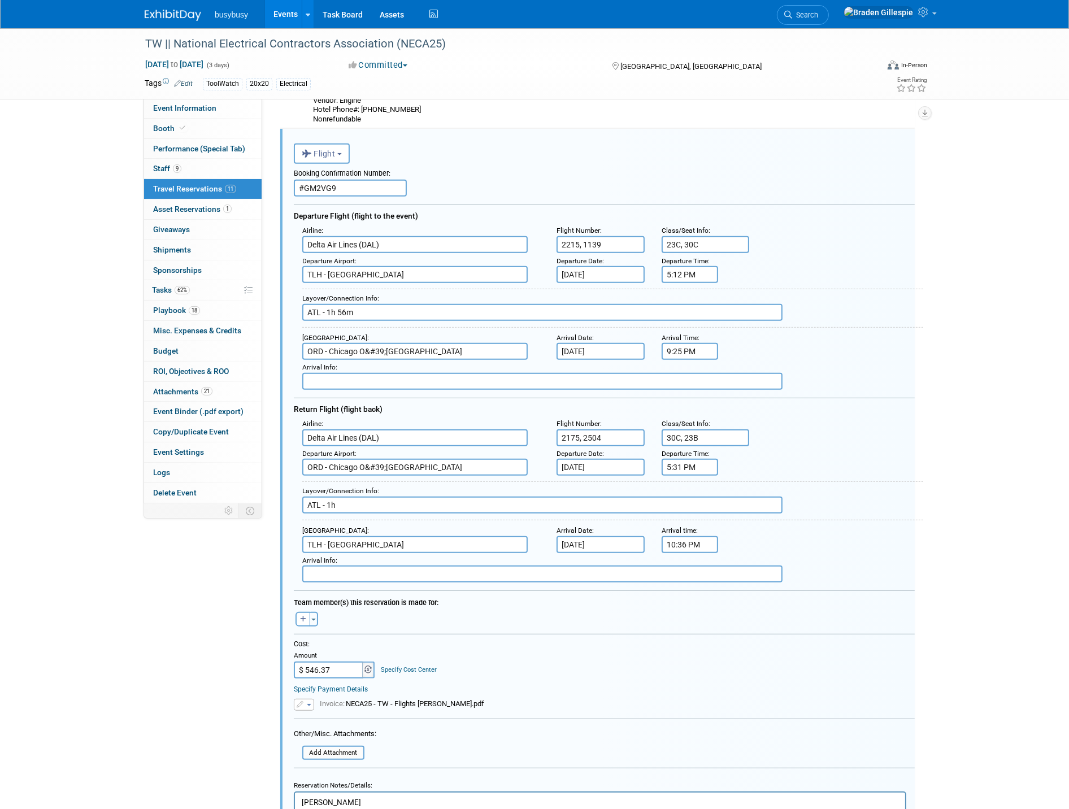
scroll to position [0, 0]
click at [315, 612] on button "Toggle Dropdown" at bounding box center [314, 619] width 8 height 15
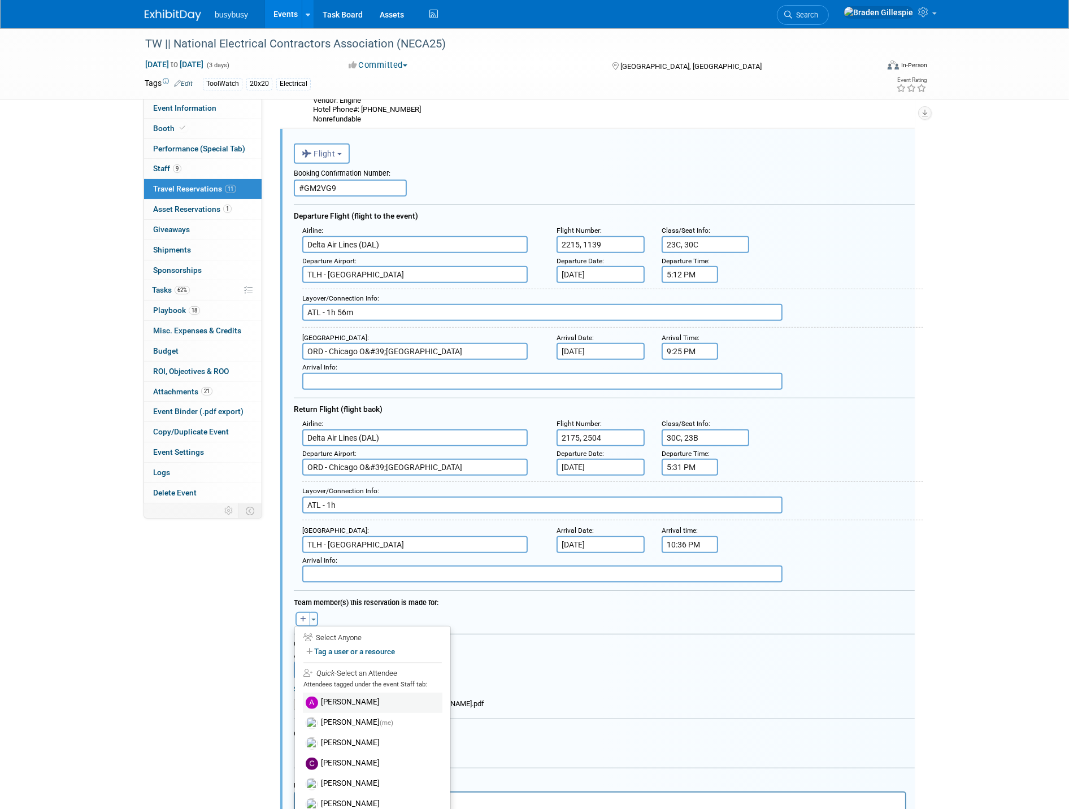
click at [360, 693] on label "[PERSON_NAME]" at bounding box center [373, 703] width 140 height 20
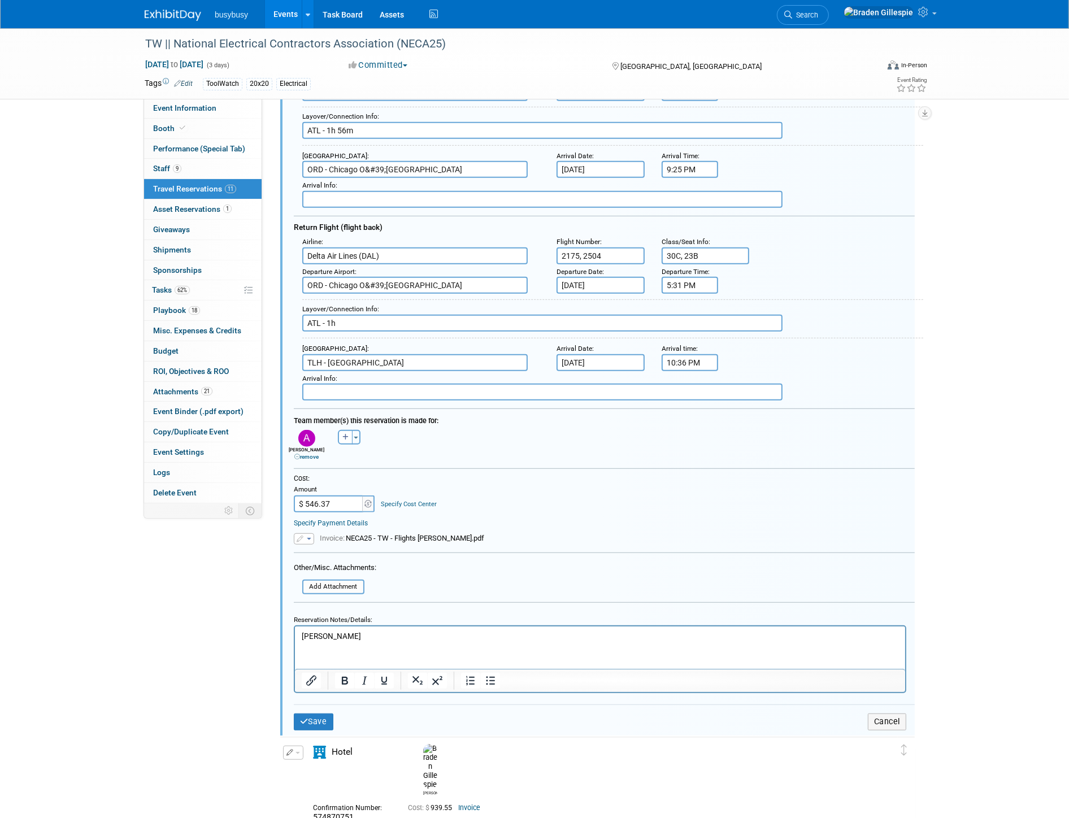
scroll to position [689, 0]
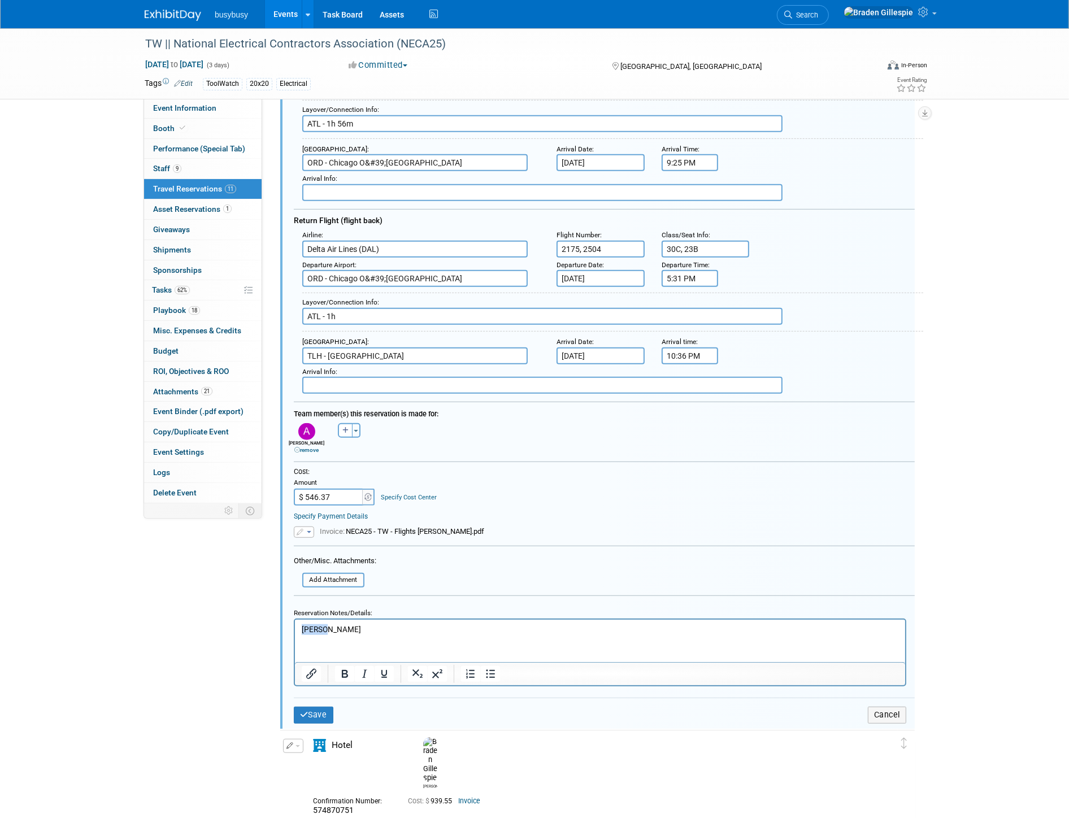
drag, startPoint x: 339, startPoint y: 634, endPoint x: 227, endPoint y: 635, distance: 112.4
click at [294, 635] on html "Amanda" at bounding box center [599, 627] width 610 height 15
click at [312, 707] on button "Save" at bounding box center [314, 715] width 40 height 16
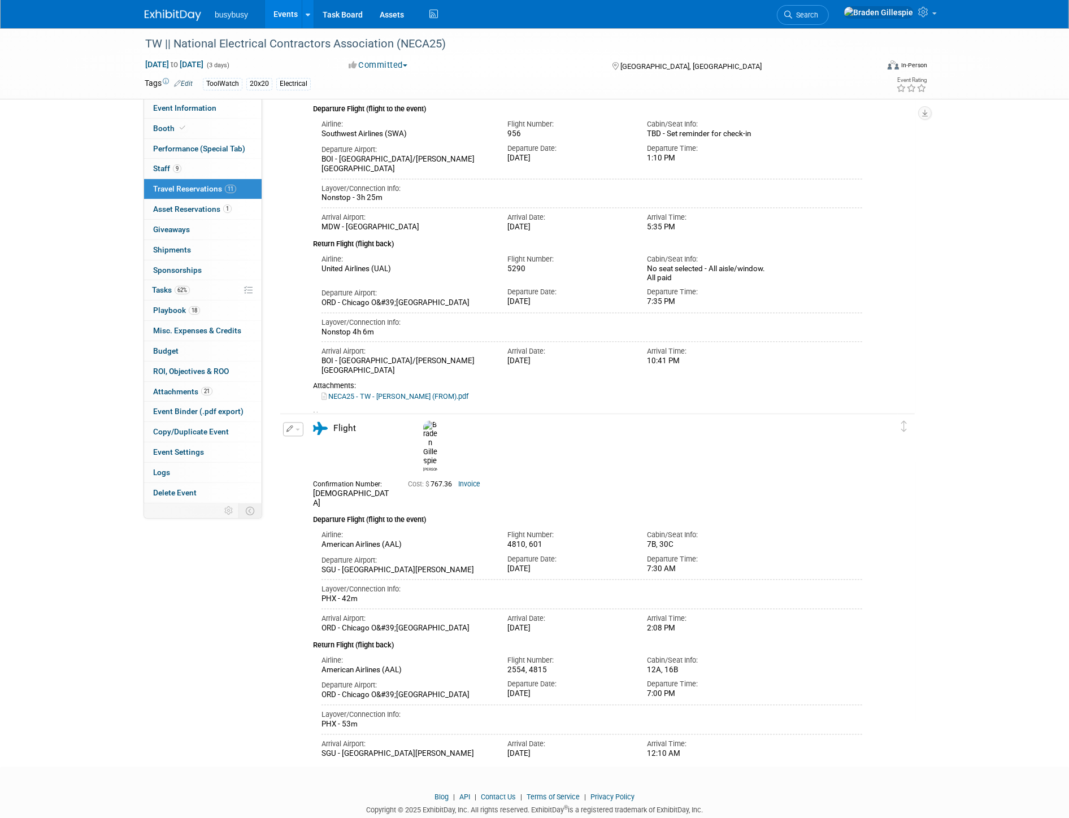
scroll to position [2571, 0]
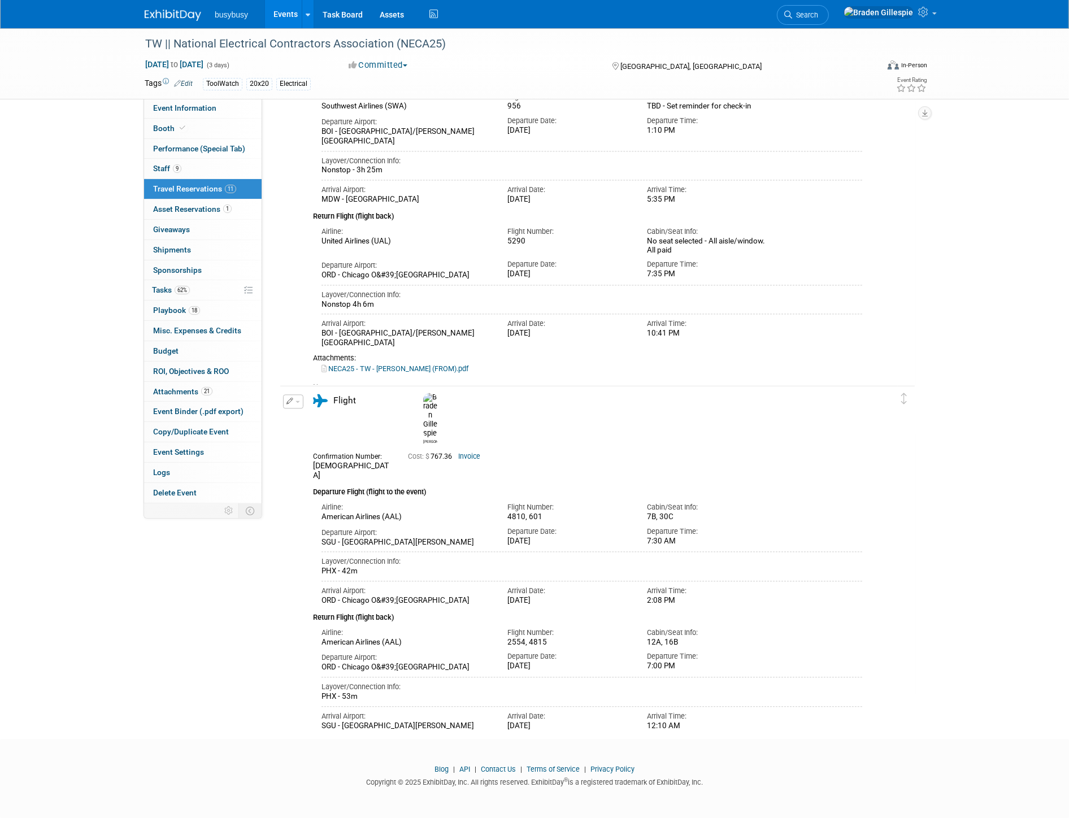
click at [175, 18] on img at bounding box center [173, 15] width 56 height 11
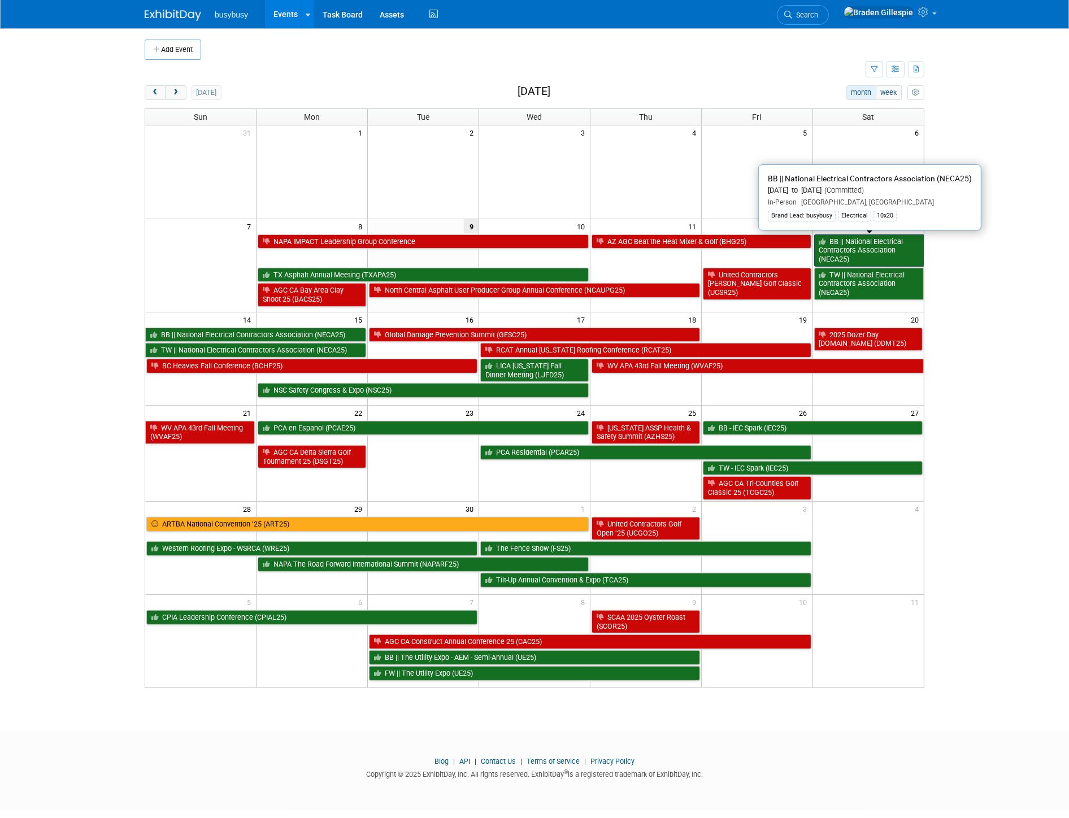
click at [880, 251] on link "BB || National Electrical Contractors Association (NECA25)" at bounding box center [869, 250] width 110 height 32
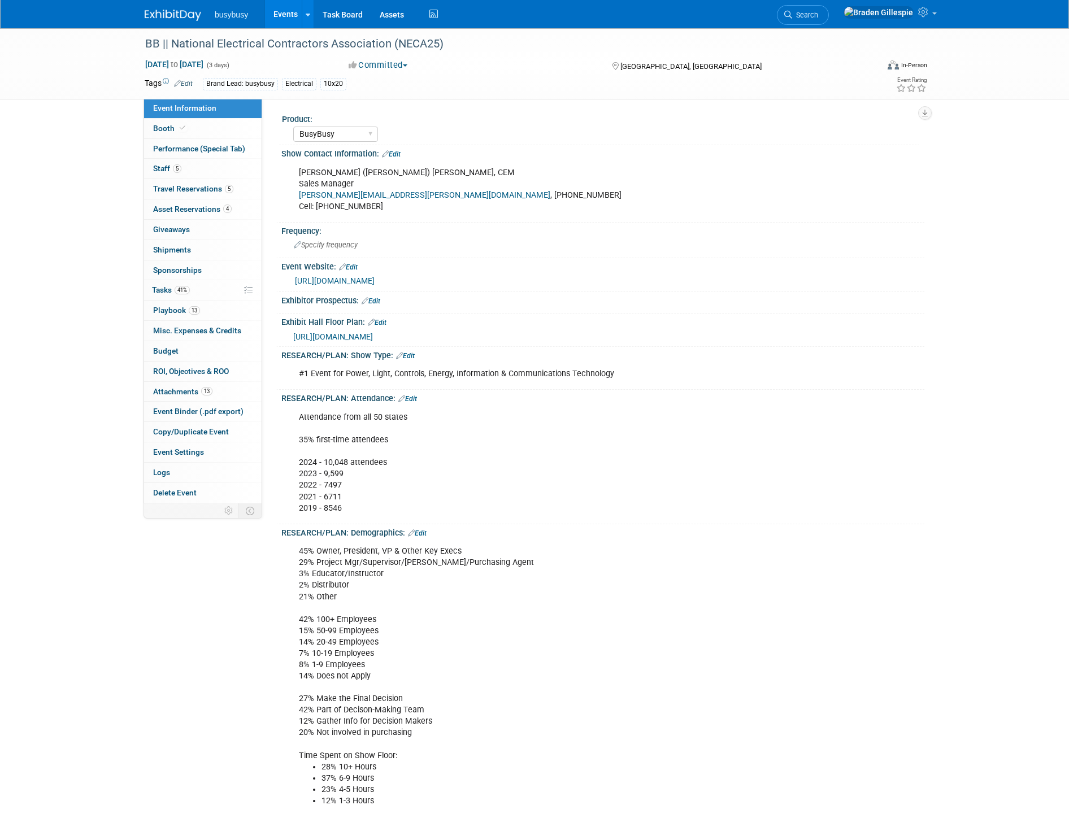
select select "BusyBusy"
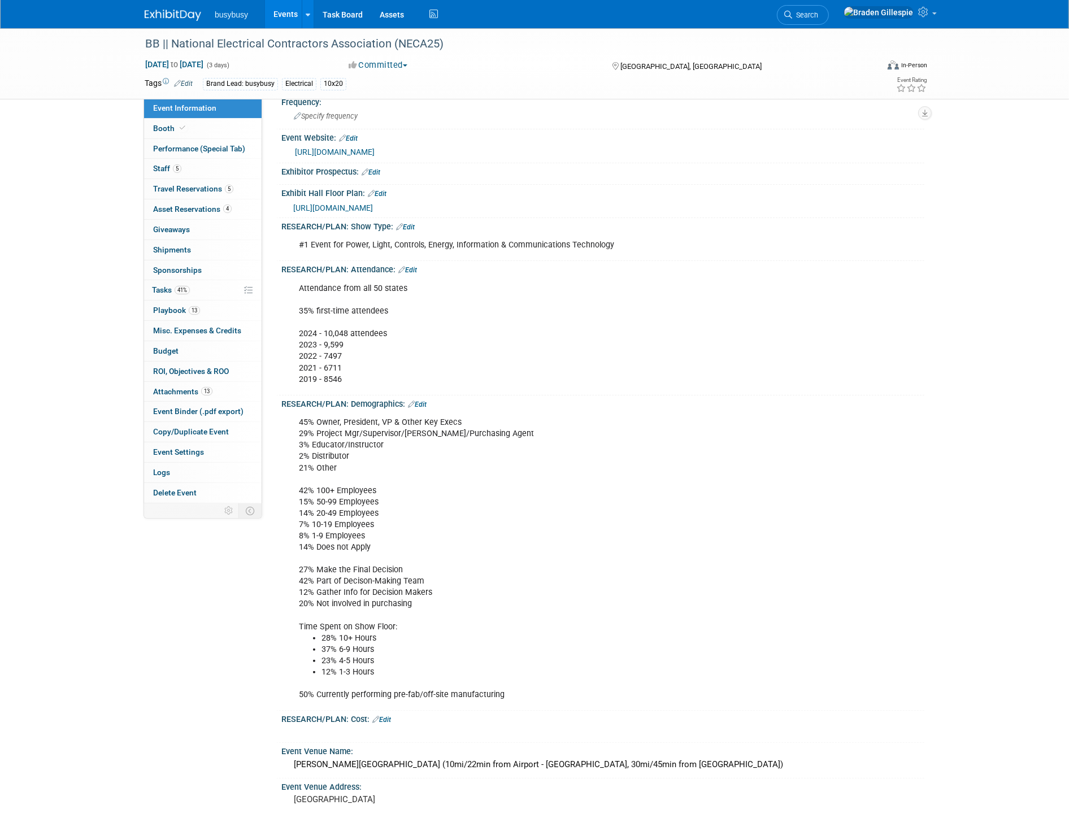
scroll to position [314, 0]
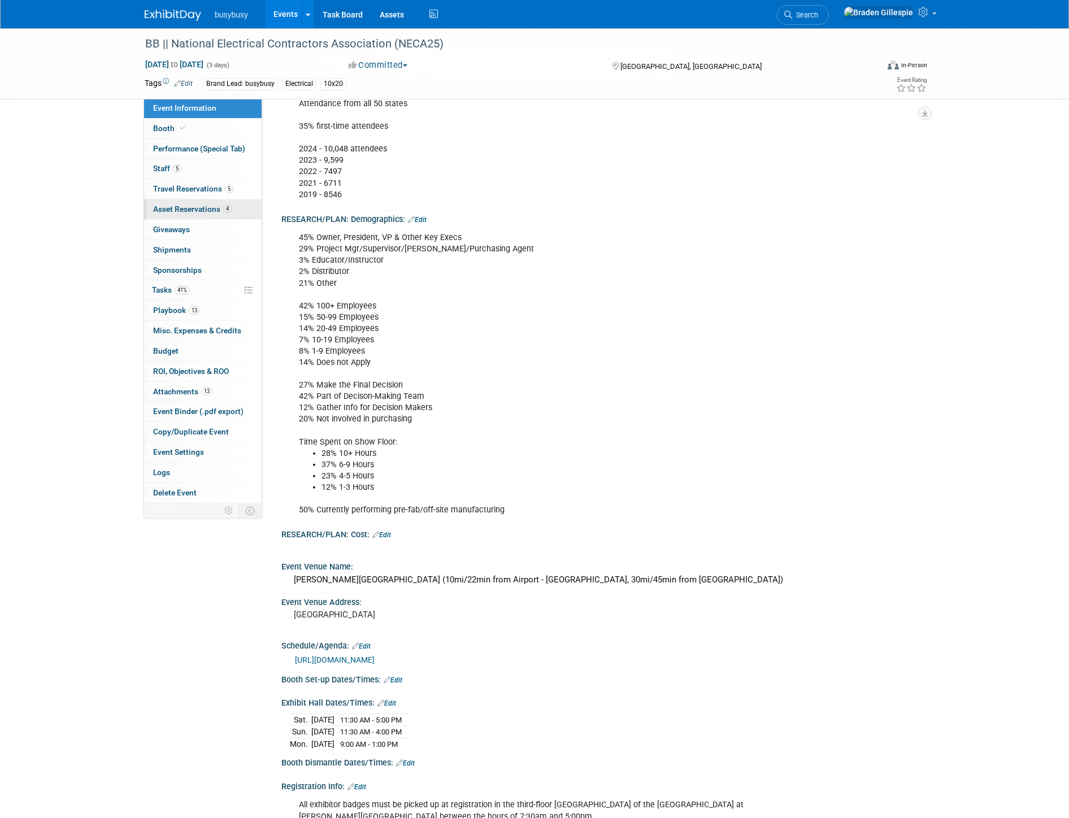
click at [194, 209] on span "Asset Reservations 4" at bounding box center [192, 208] width 79 height 9
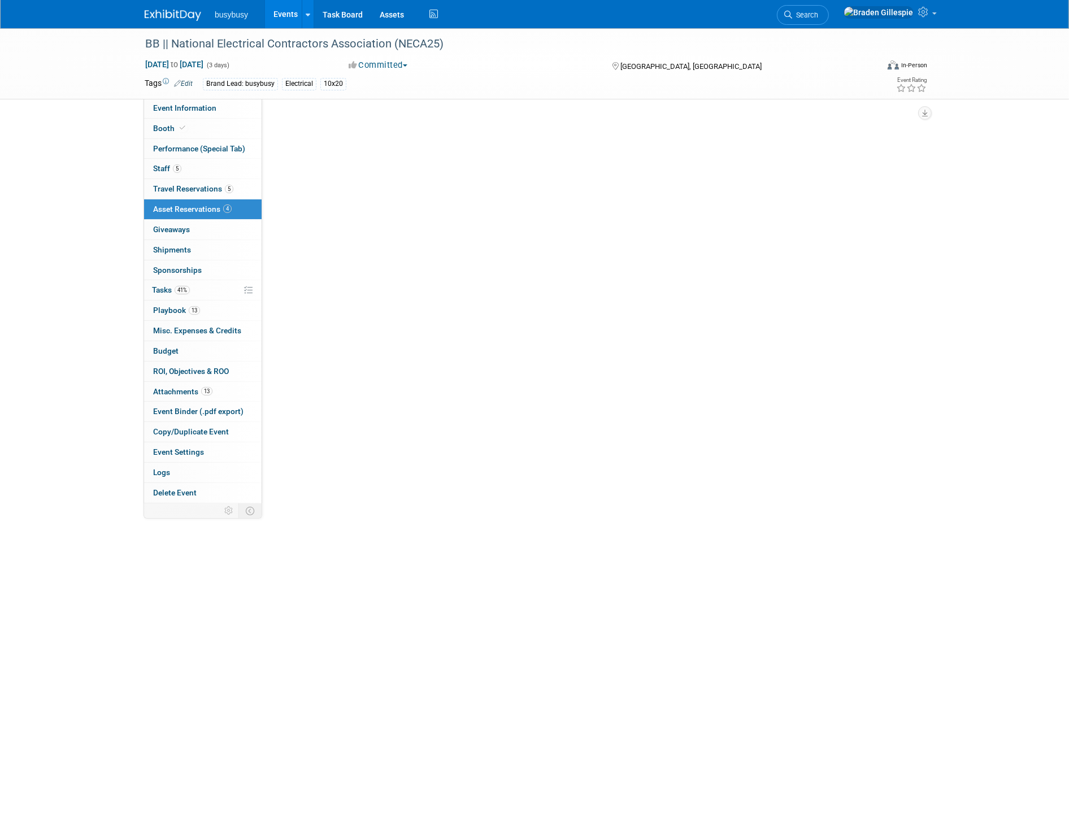
scroll to position [0, 0]
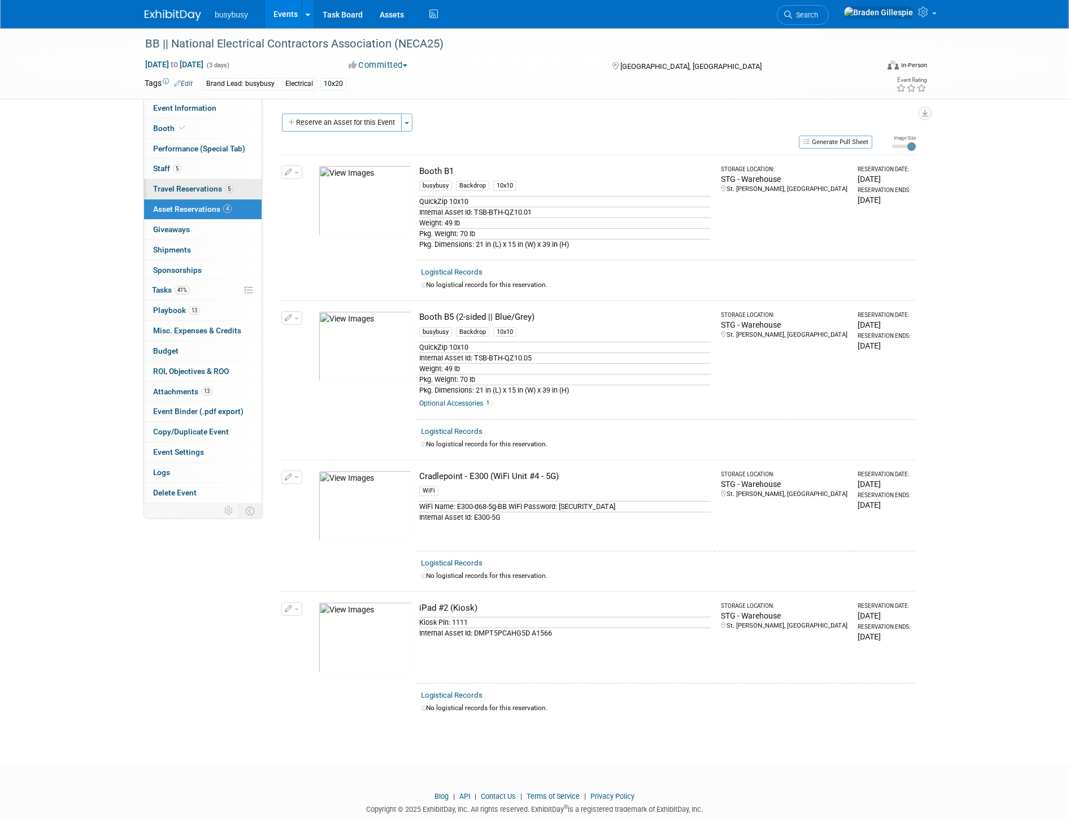
click at [184, 185] on span "Travel Reservations 5" at bounding box center [193, 188] width 80 height 9
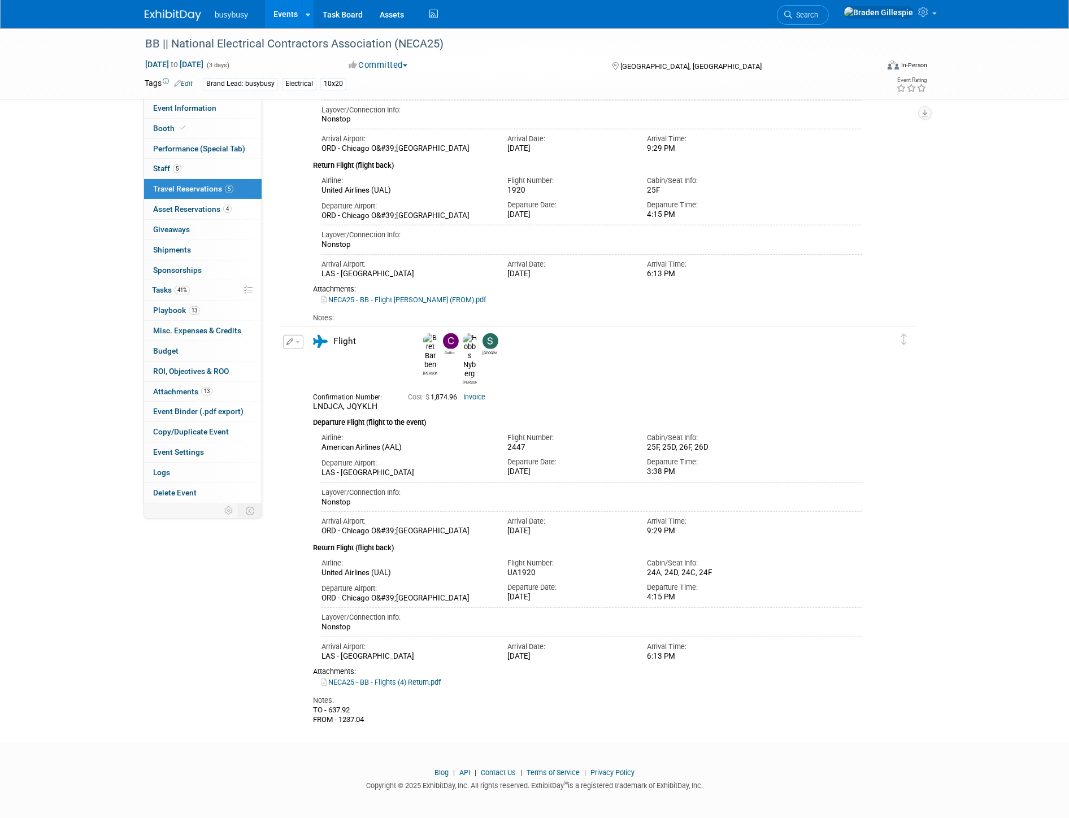
scroll to position [950, 0]
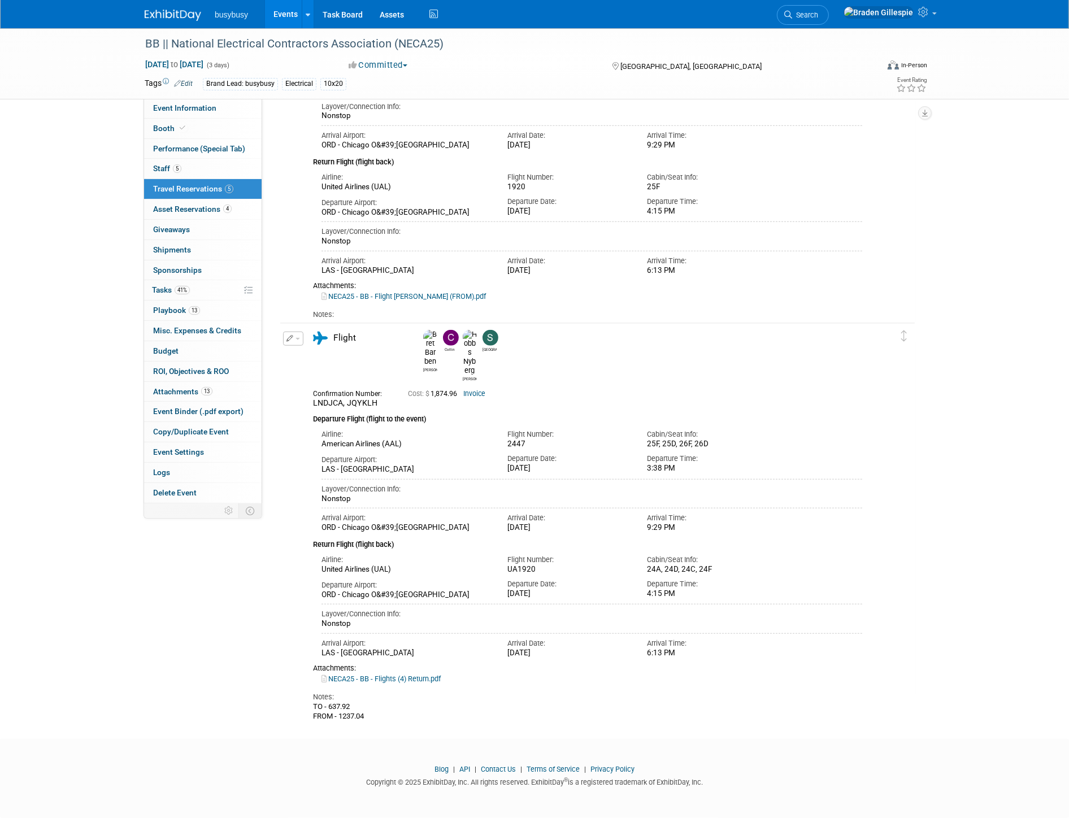
click at [191, 12] on img at bounding box center [173, 15] width 56 height 11
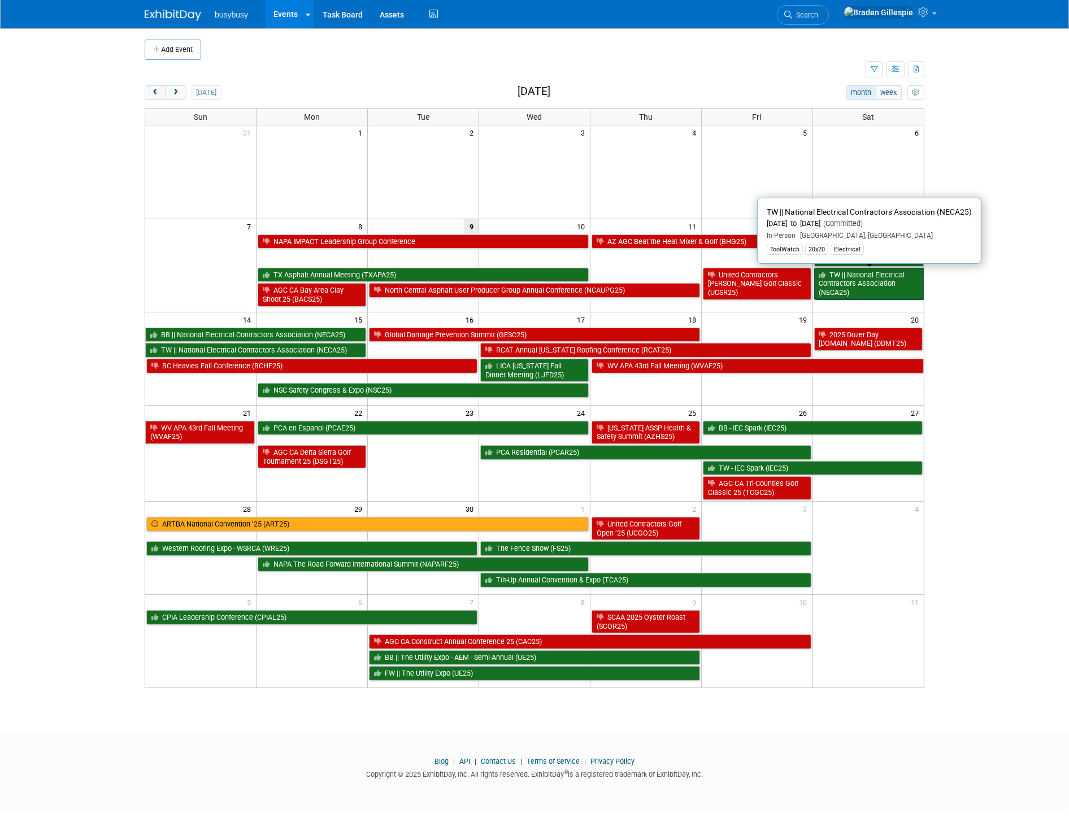
click at [886, 275] on link "TW || National Electrical Contractors Association (NECA25)" at bounding box center [869, 284] width 110 height 32
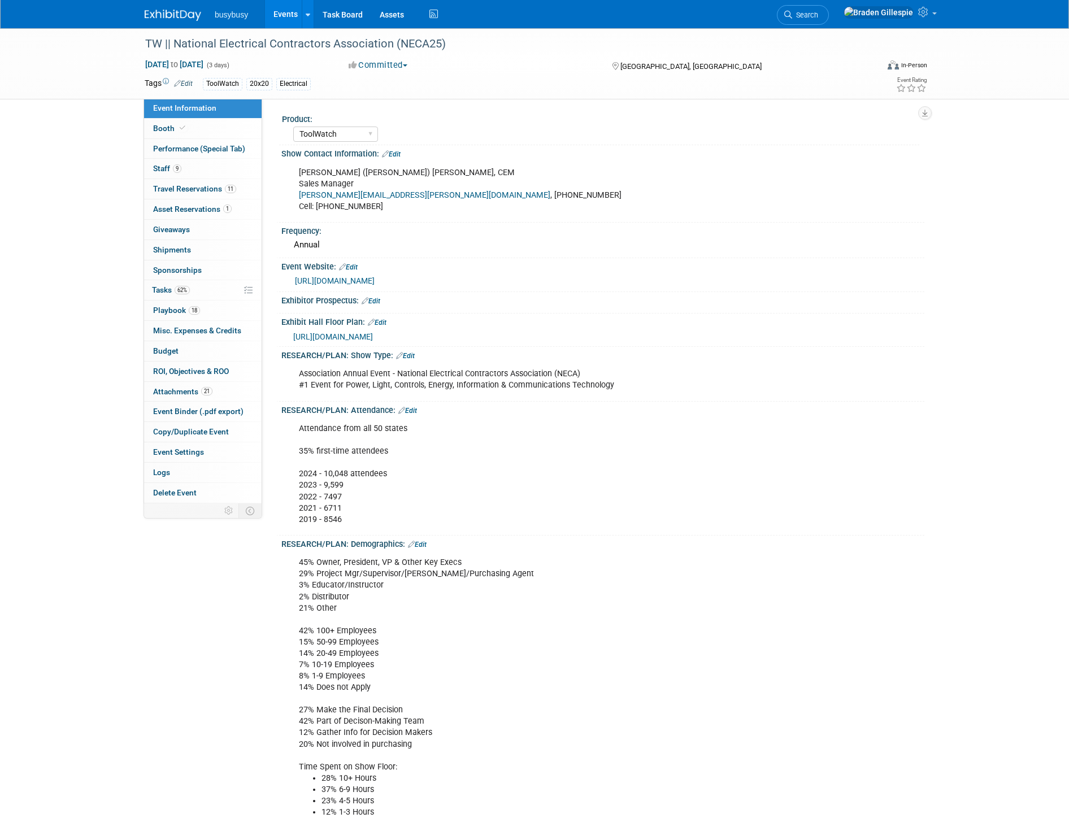
select select "ToolWatch"
click at [228, 196] on link "11 Travel Reservations 11" at bounding box center [202, 189] width 117 height 20
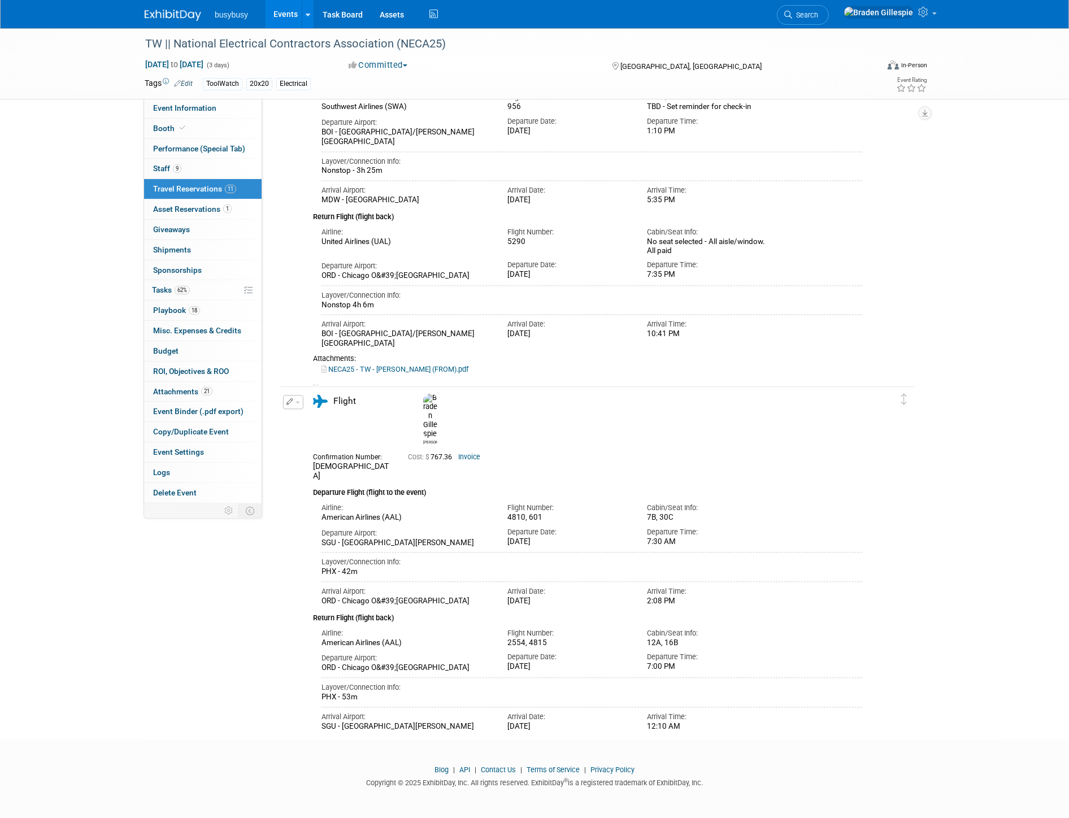
scroll to position [2571, 0]
click at [190, 103] on span "Event Information" at bounding box center [184, 107] width 63 height 9
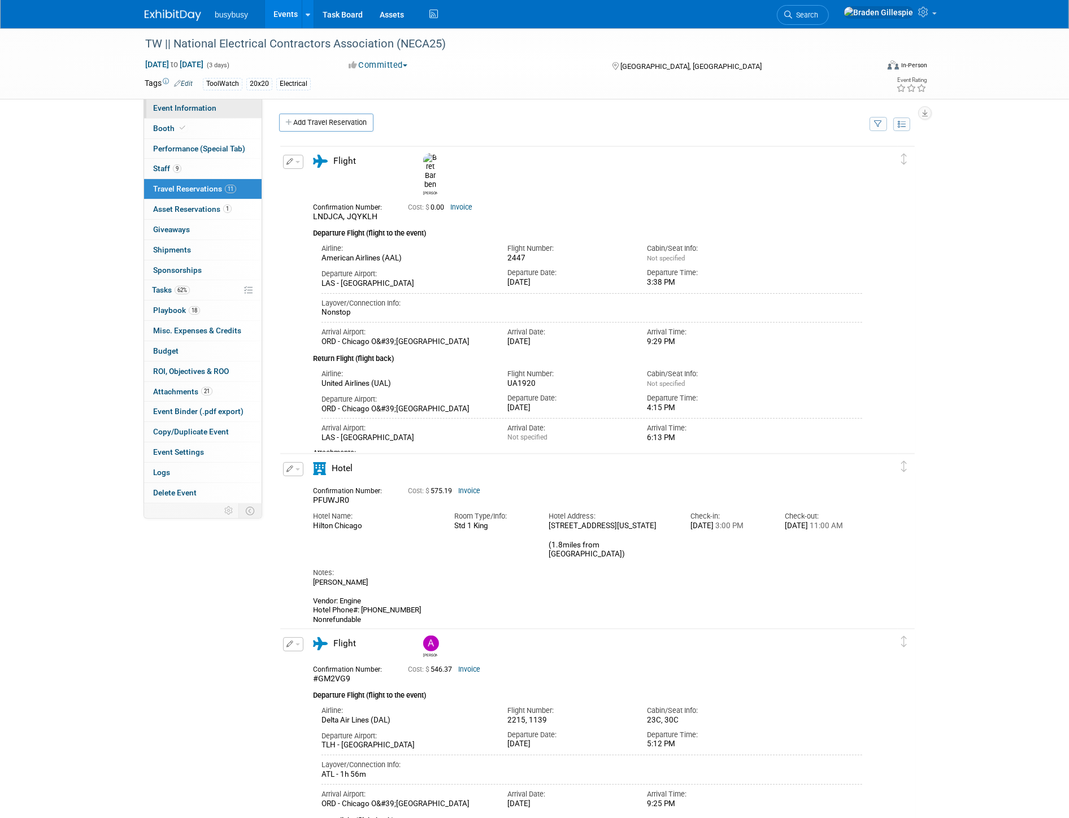
select select "ToolWatch"
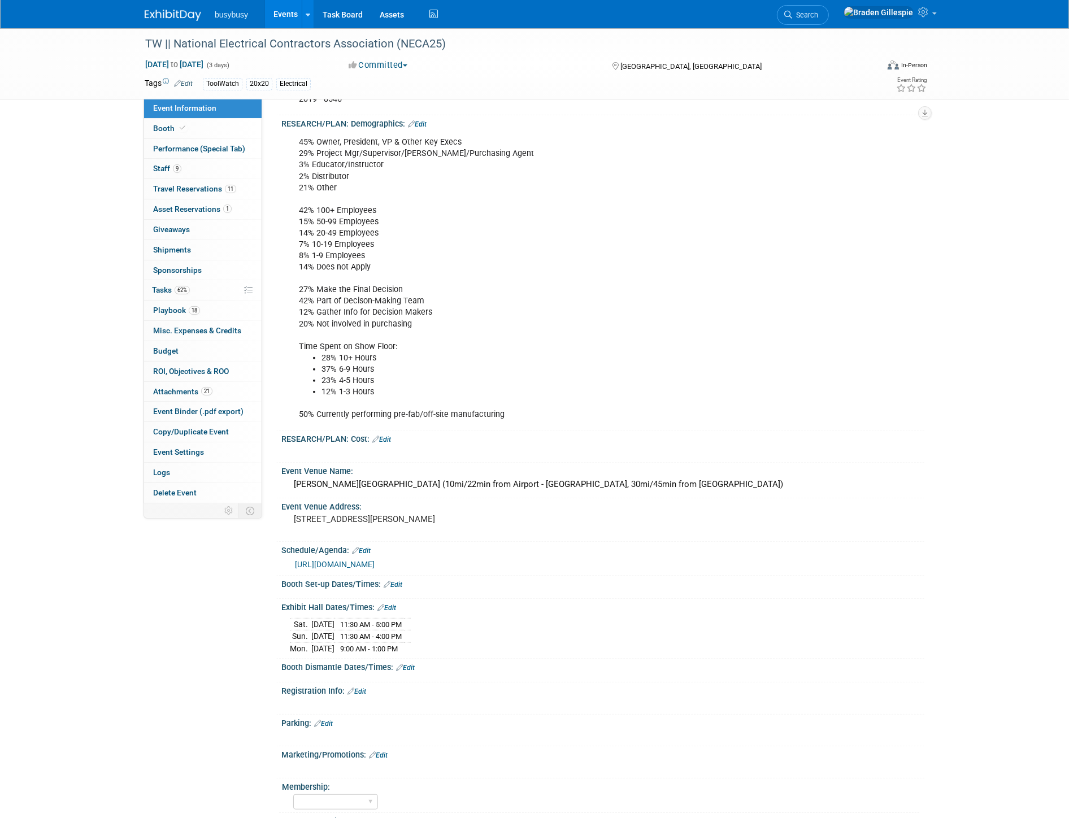
scroll to position [439, 0]
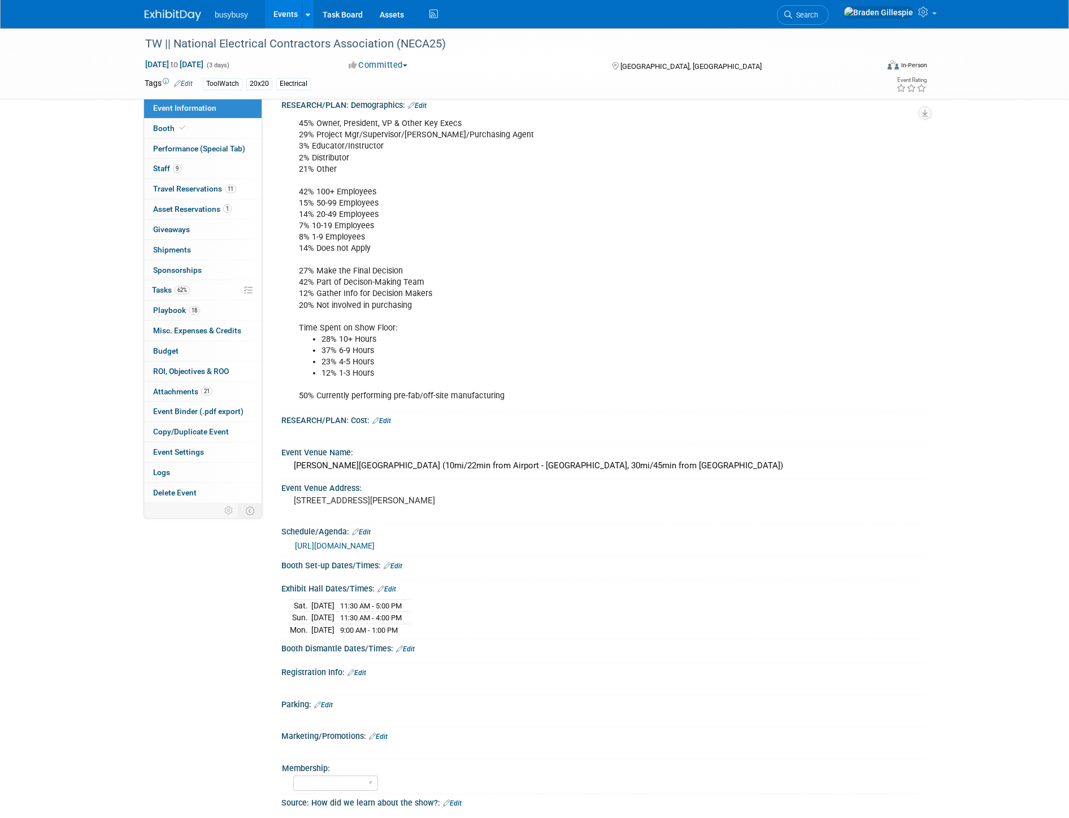
click at [176, 15] on img at bounding box center [173, 15] width 56 height 11
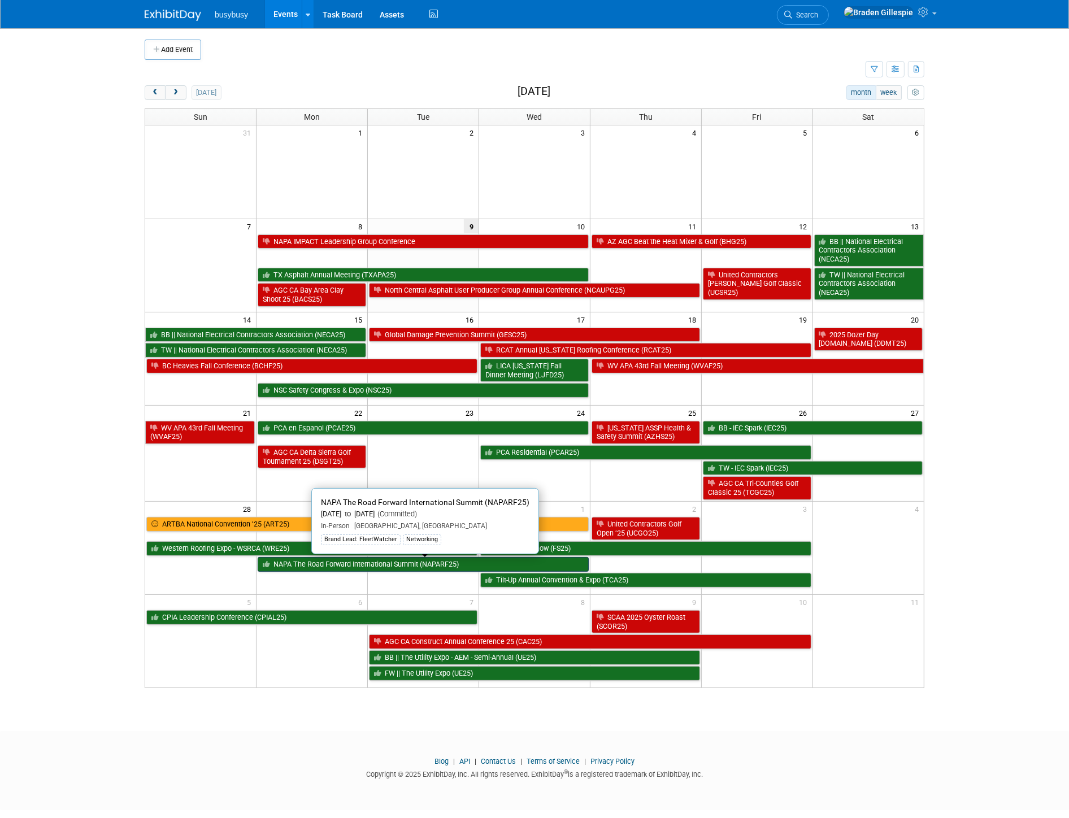
click at [322, 567] on link "NAPA The Road Forward International Summit (NAPARF25)" at bounding box center [423, 564] width 331 height 15
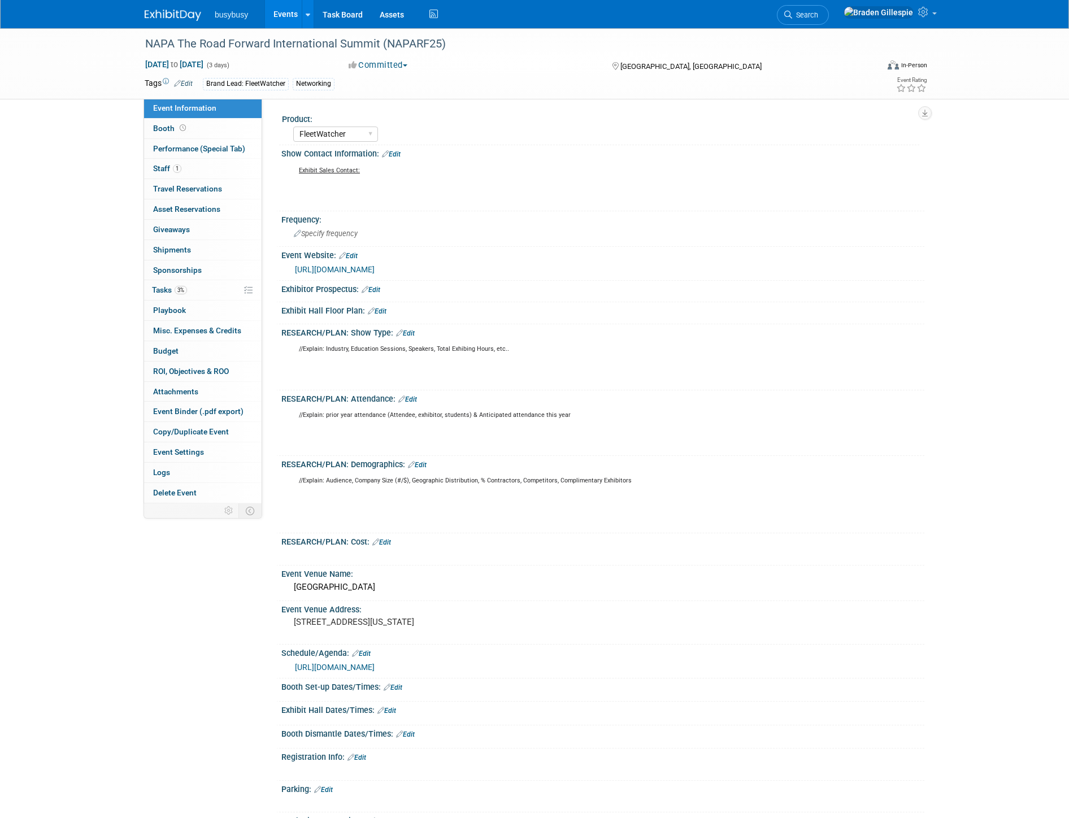
select select "FleetWatcher"
click at [183, 11] on img at bounding box center [173, 15] width 56 height 11
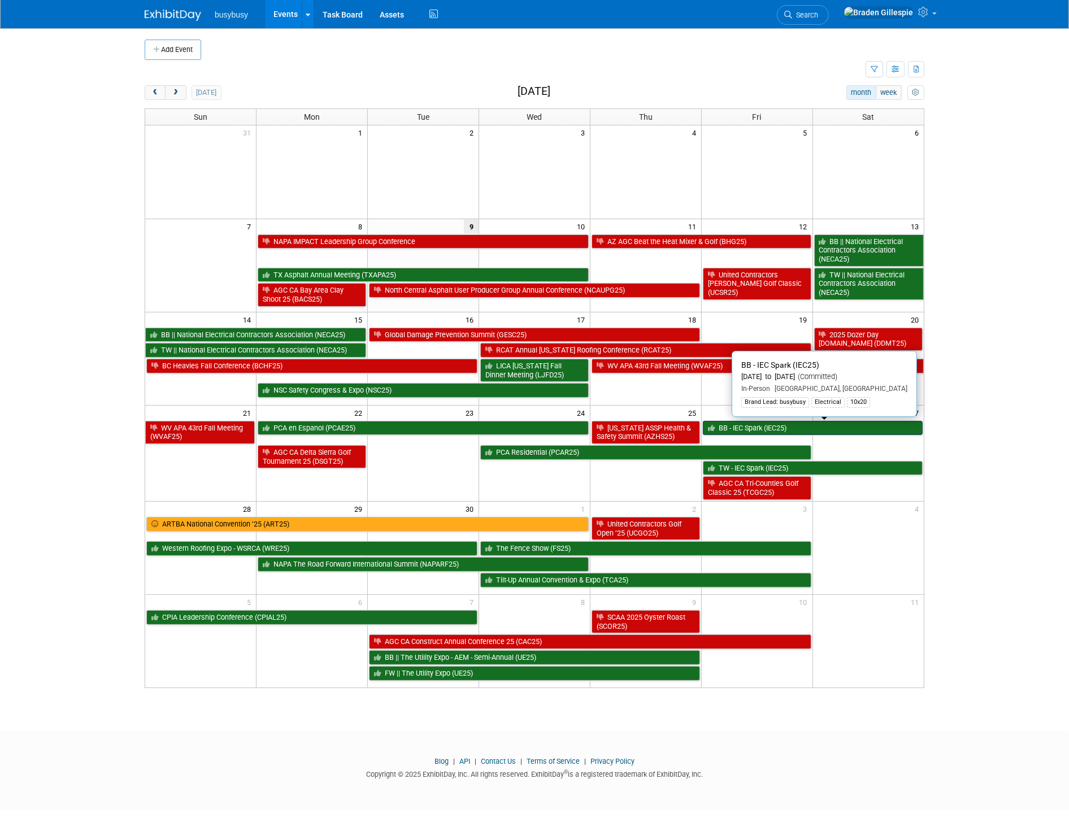
click at [842, 424] on link "BB - IEC Spark (IEC25)" at bounding box center [813, 428] width 220 height 15
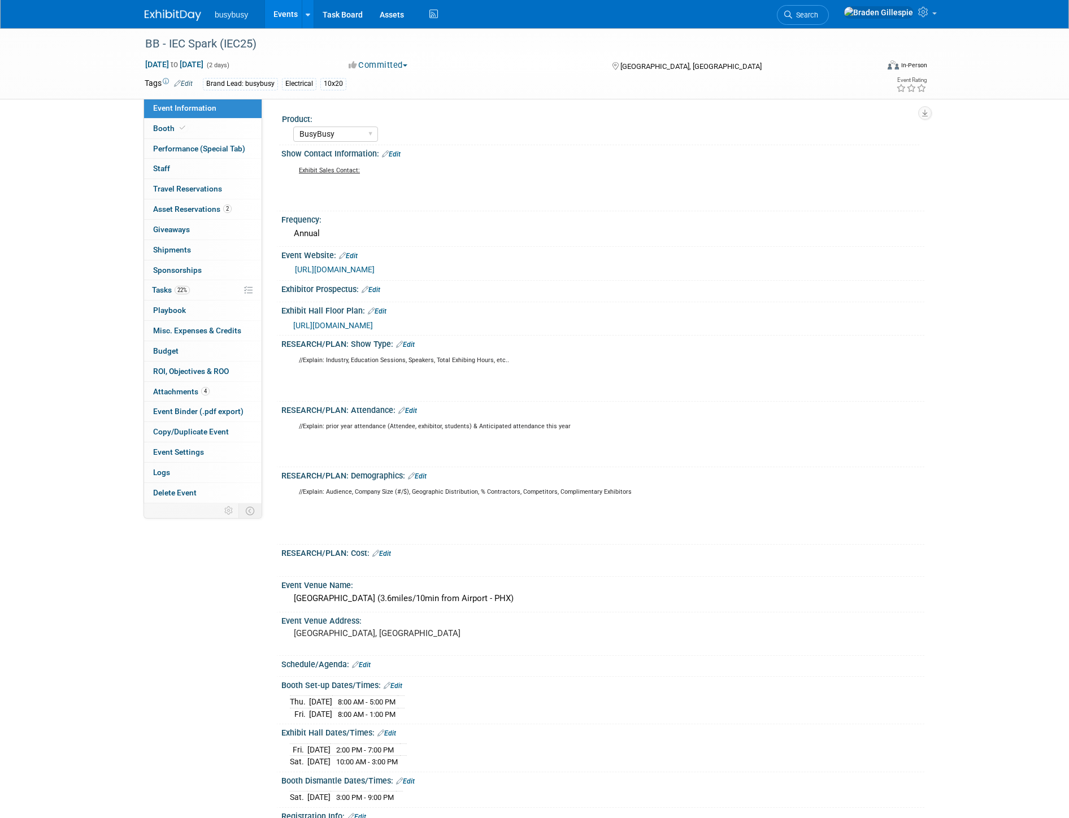
select select "BusyBusy"
click at [227, 127] on link "Booth" at bounding box center [202, 129] width 117 height 20
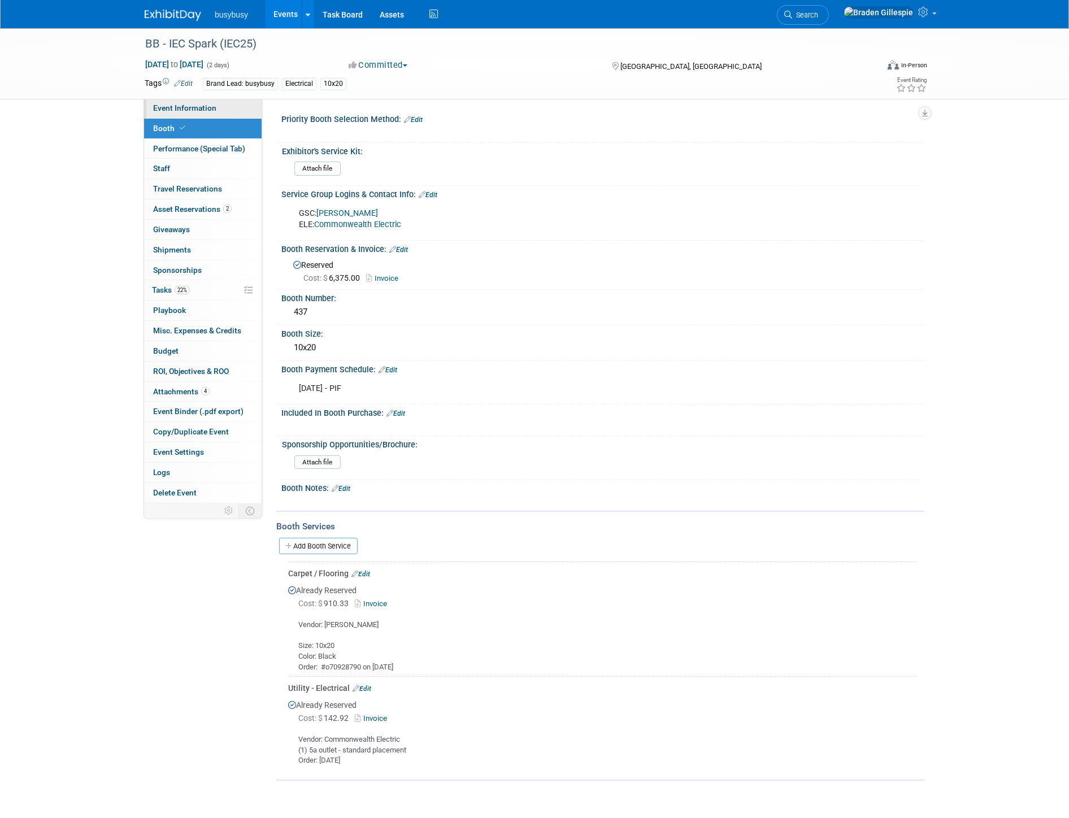
click at [195, 105] on span "Event Information" at bounding box center [184, 107] width 63 height 9
select select "BusyBusy"
